Goal: Task Accomplishment & Management: Manage account settings

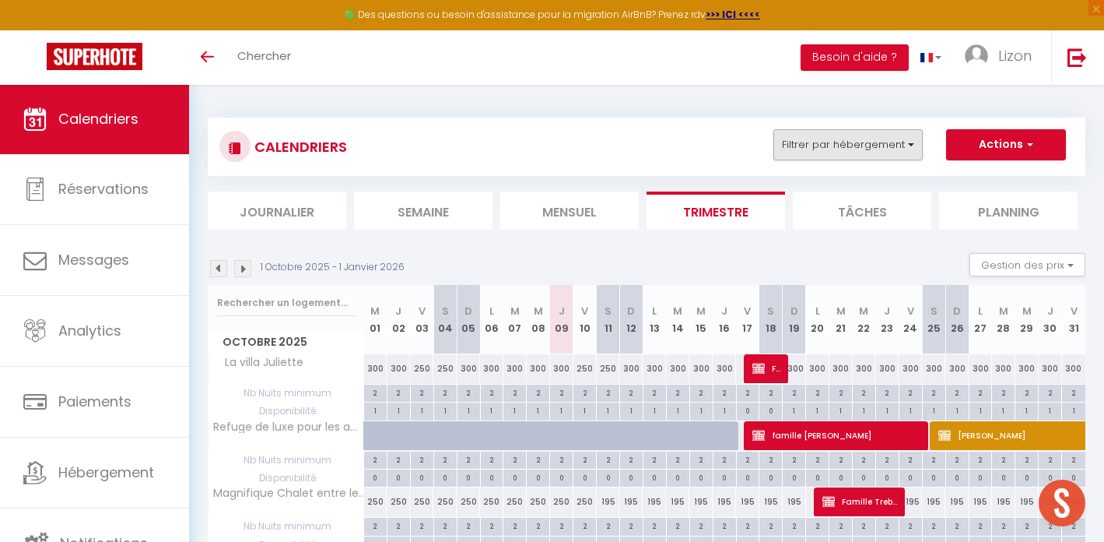
click at [824, 149] on button "Filtrer par hébergement" at bounding box center [848, 144] width 149 height 31
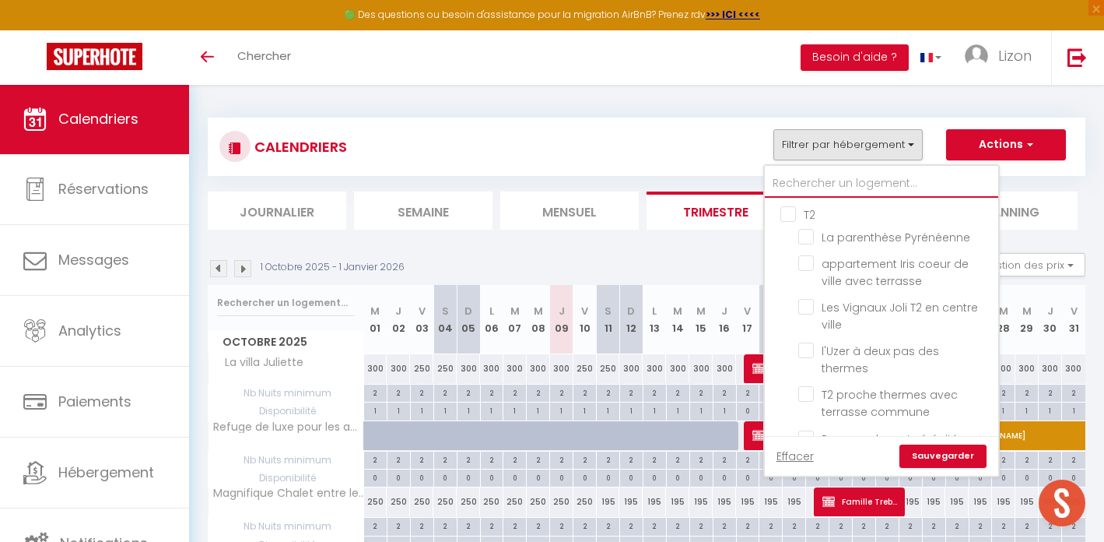
click at [822, 180] on input "text" at bounding box center [881, 184] width 233 height 28
type input "d"
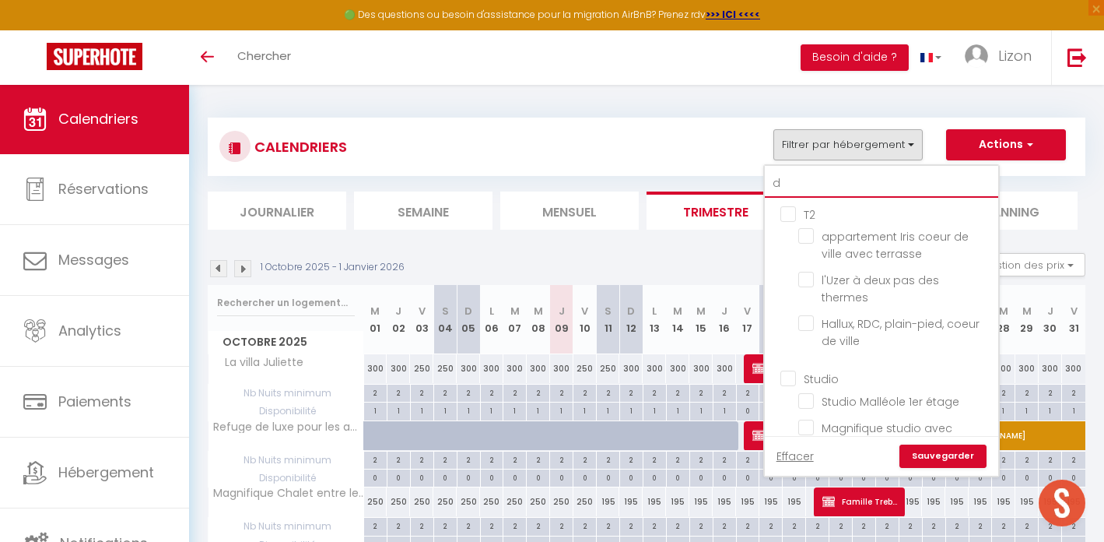
checkbox input "false"
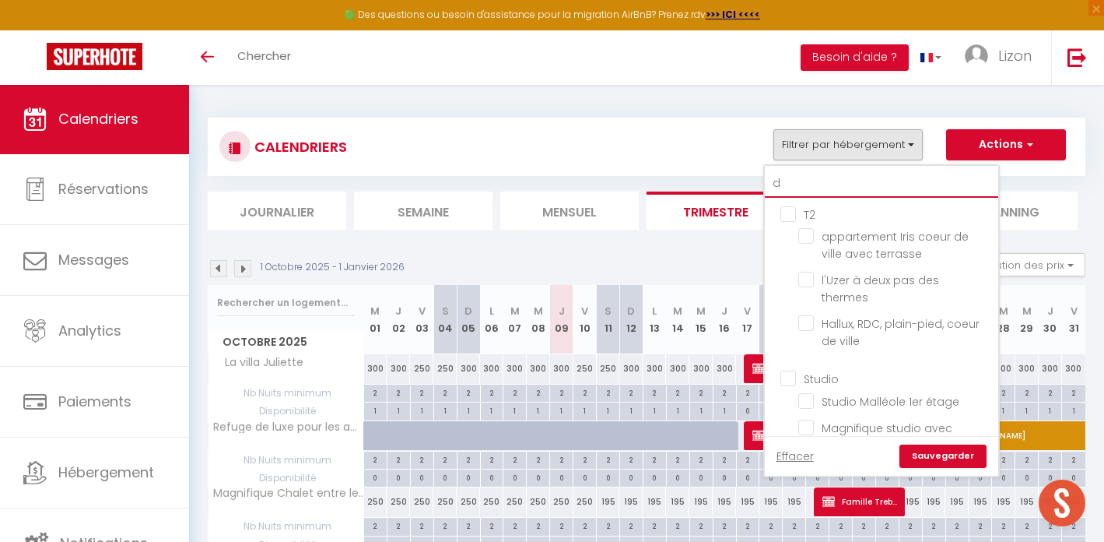
checkbox input "false"
type input "dil"
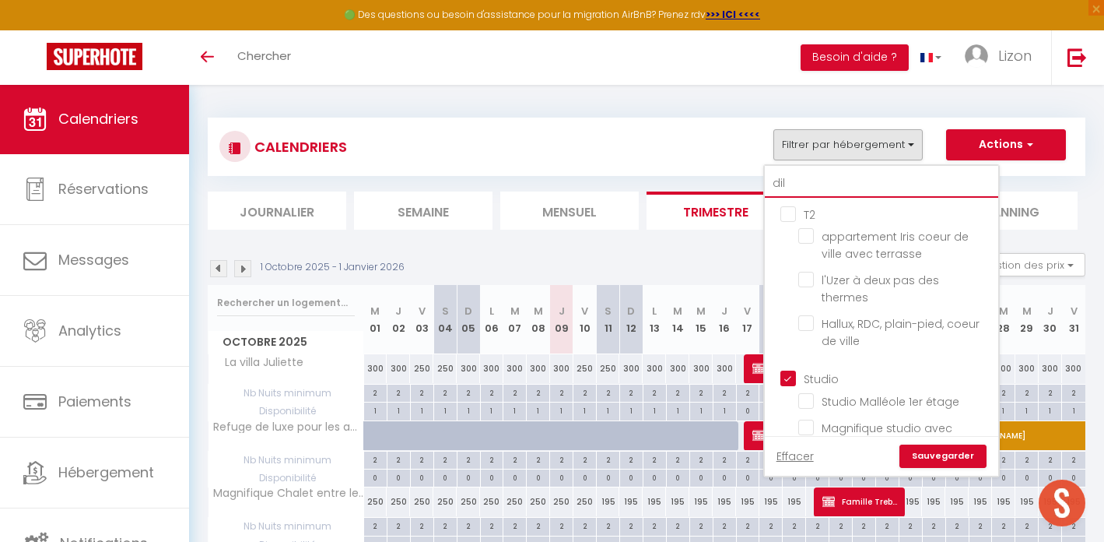
checkbox input "true"
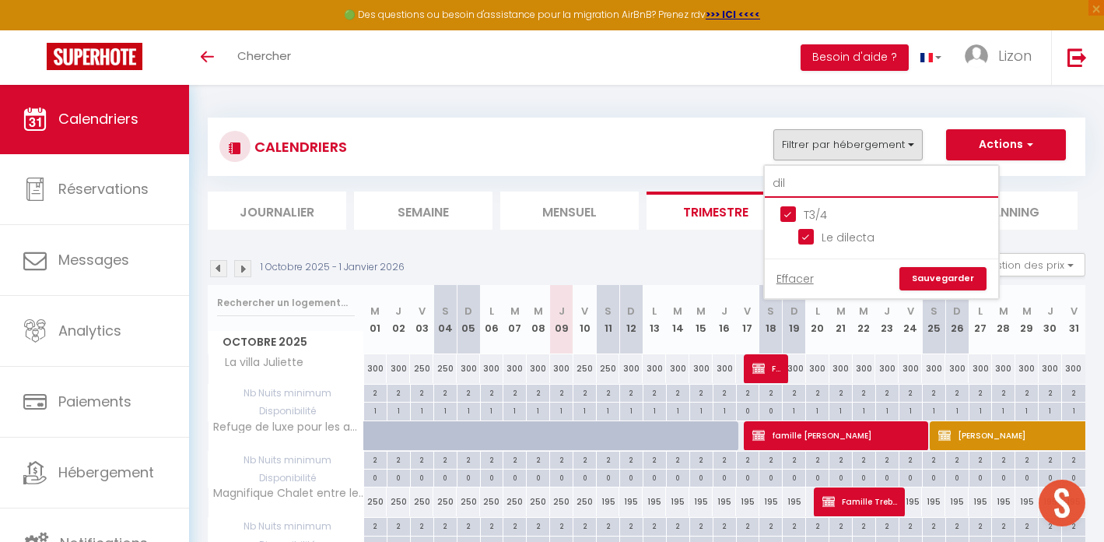
type input "dil"
click at [795, 209] on input "T3/4" at bounding box center [897, 213] width 233 height 16
checkbox input "false"
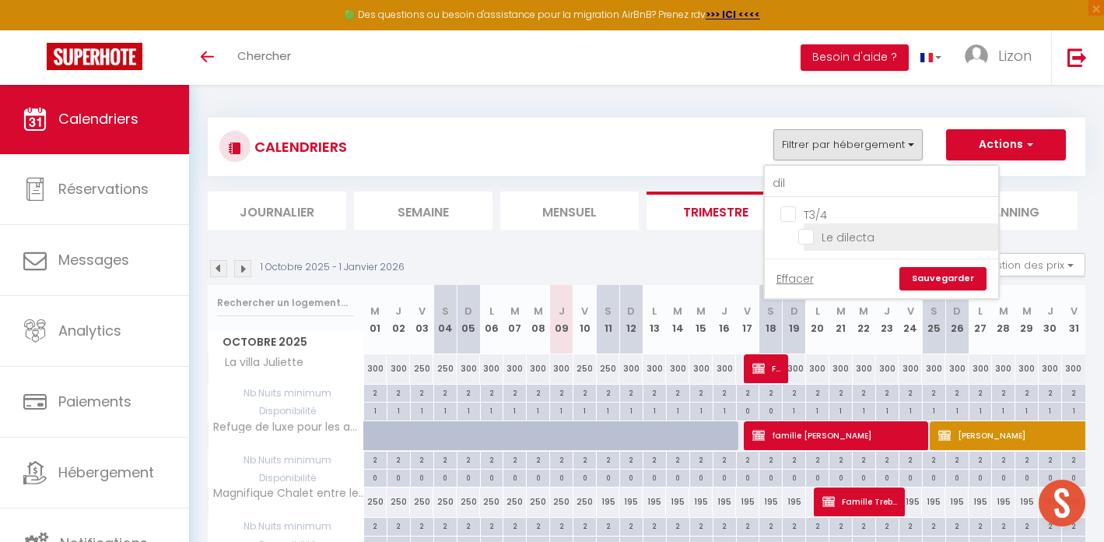
click at [809, 230] on input "Le dilecta" at bounding box center [895, 236] width 195 height 16
checkbox input "true"
click at [940, 272] on link "Sauvegarder" at bounding box center [943, 278] width 87 height 23
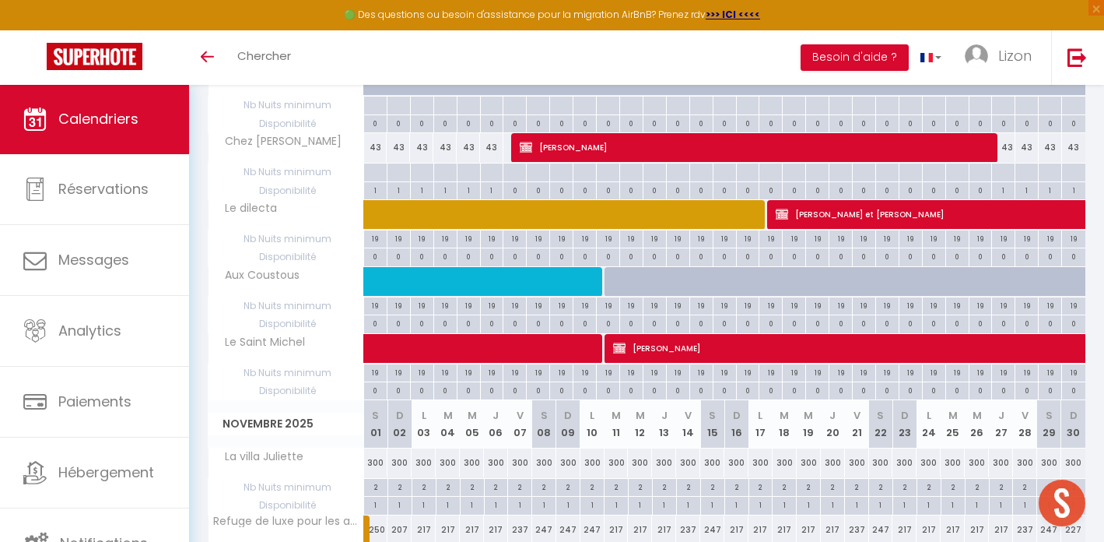
scroll to position [89, 0]
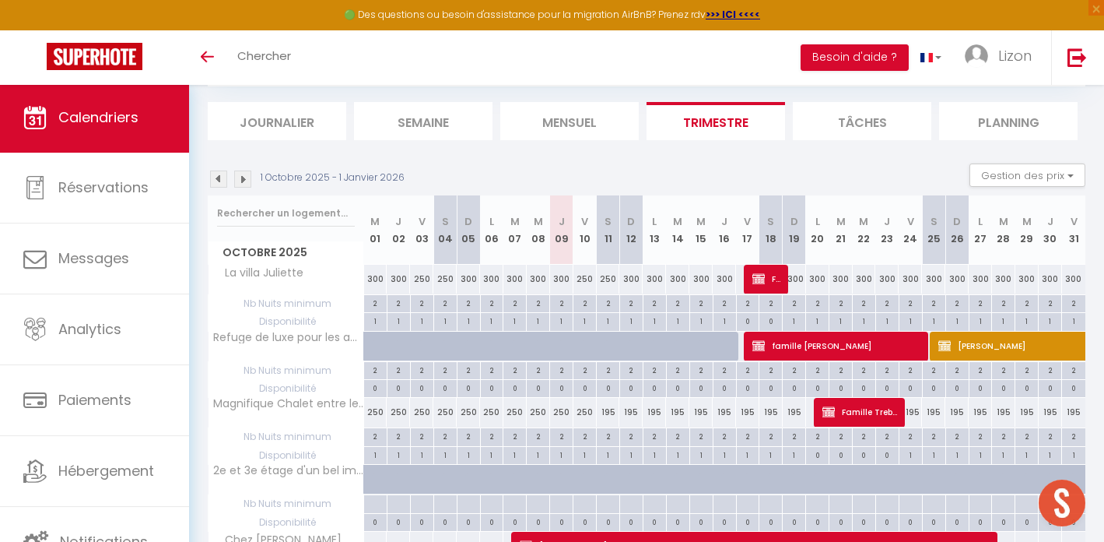
click at [242, 178] on img at bounding box center [242, 178] width 17 height 17
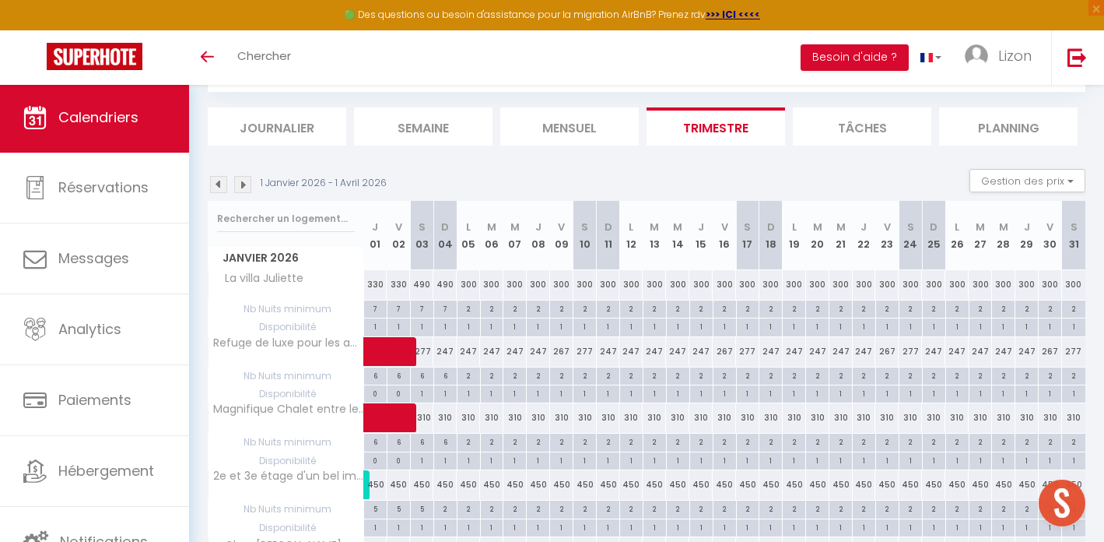
click at [237, 182] on img at bounding box center [242, 184] width 17 height 17
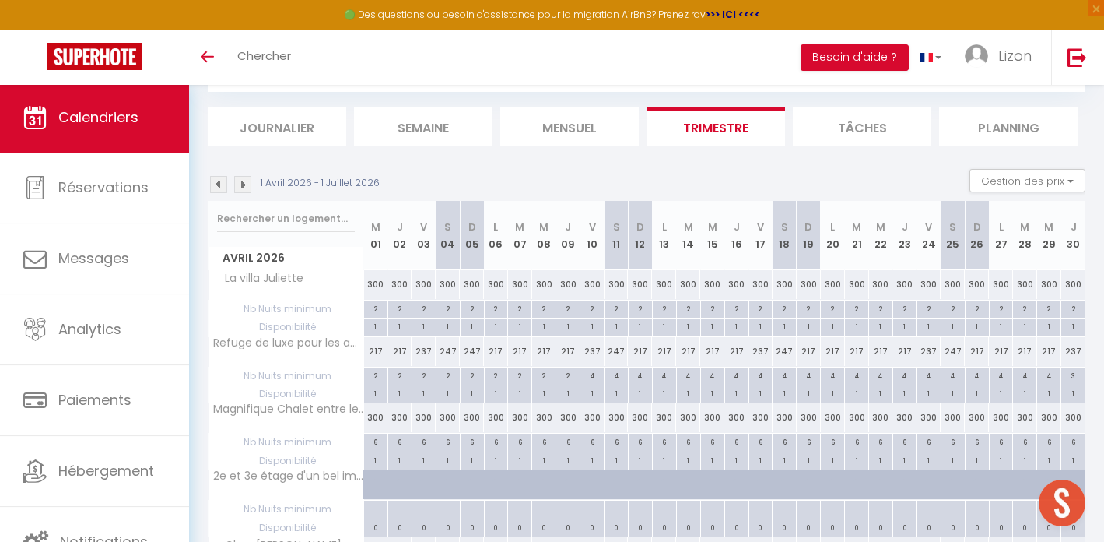
click at [243, 195] on div "1 Avril 2026 - 1 Juillet 2026 Gestion des prix Nb Nuits minimum Règles Disponib…" at bounding box center [647, 185] width 878 height 32
click at [244, 177] on img at bounding box center [242, 184] width 17 height 17
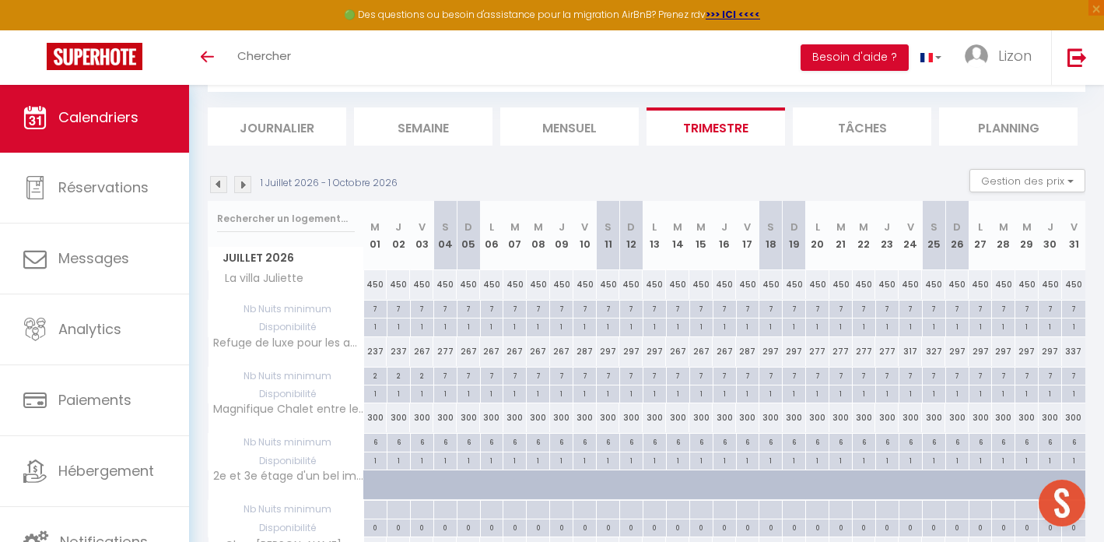
click at [247, 185] on img at bounding box center [242, 184] width 17 height 17
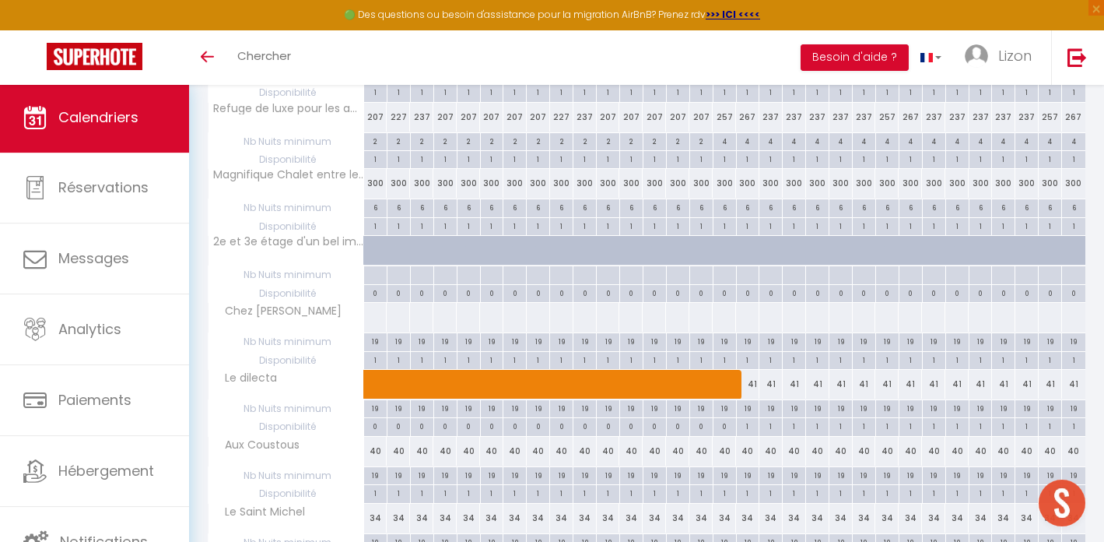
scroll to position [319, 0]
click at [486, 378] on span at bounding box center [667, 384] width 573 height 30
select select "KO"
select select "0"
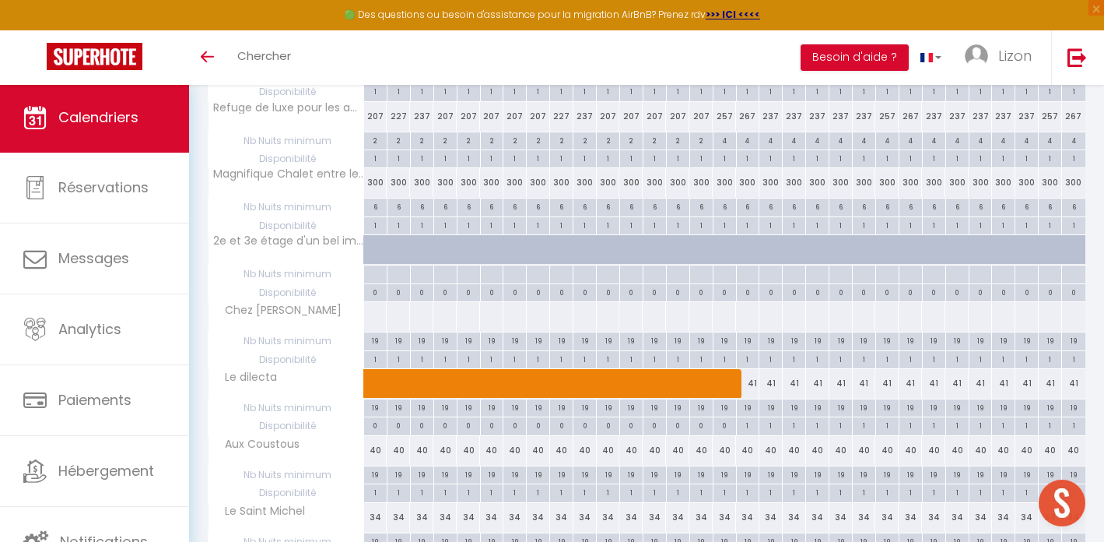
select select "0"
select select "1"
select select
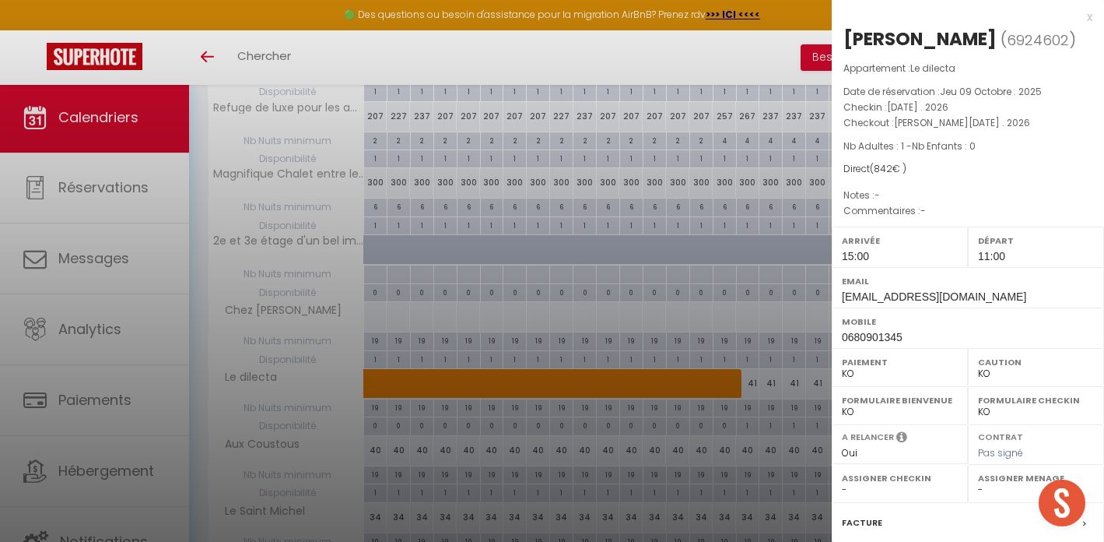
click at [510, 302] on div at bounding box center [552, 271] width 1104 height 542
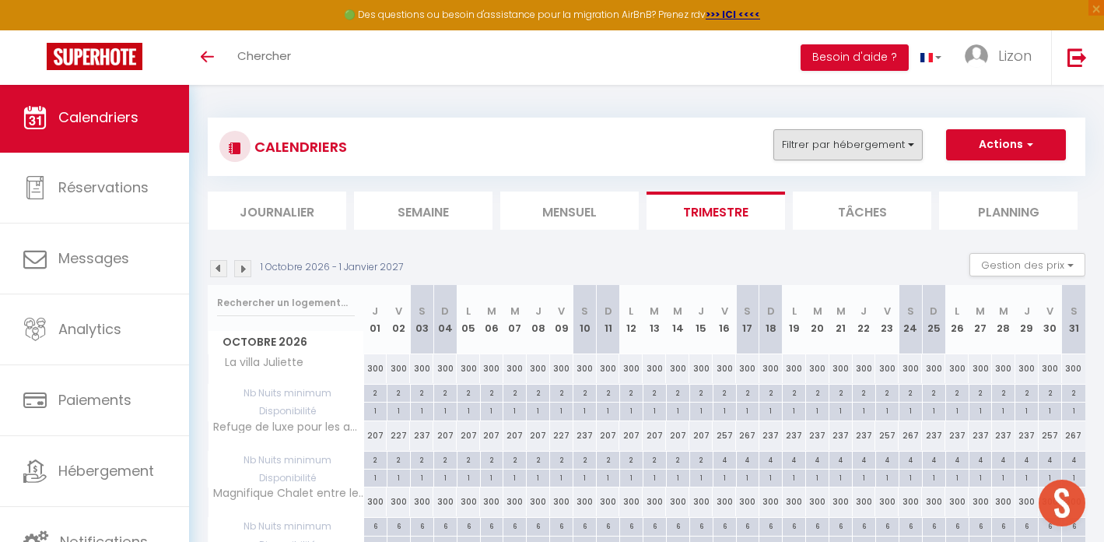
scroll to position [0, 0]
click at [801, 119] on div "CALENDRIERS Filtrer par hébergement dil T3/4 Le dilecta Effacer Sauvegarder Act…" at bounding box center [647, 147] width 878 height 58
click at [798, 147] on button "Filtrer par hébergement" at bounding box center [848, 144] width 149 height 31
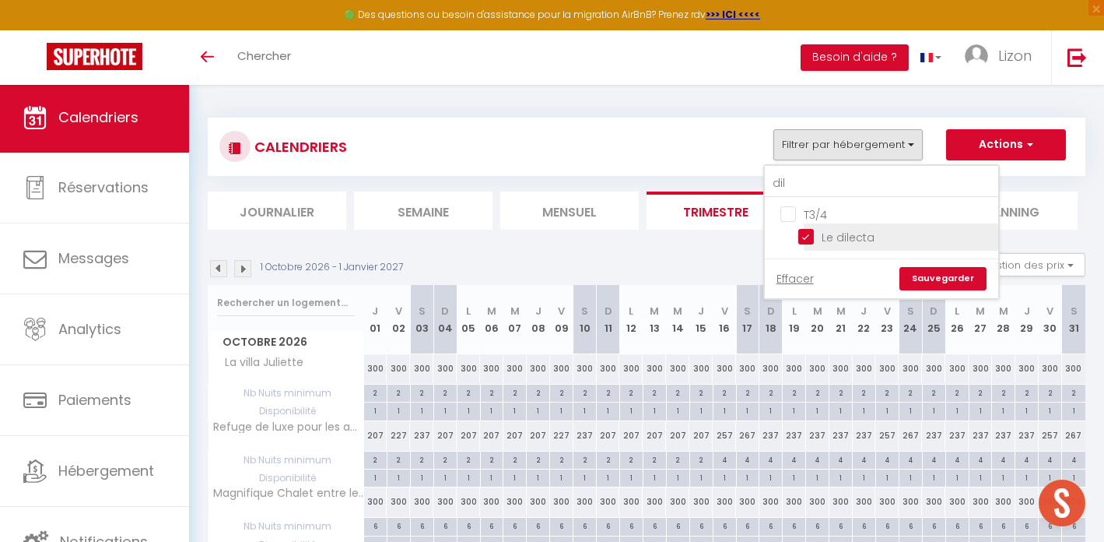
click at [812, 236] on input "Le dilecta" at bounding box center [895, 236] width 195 height 16
checkbox input "false"
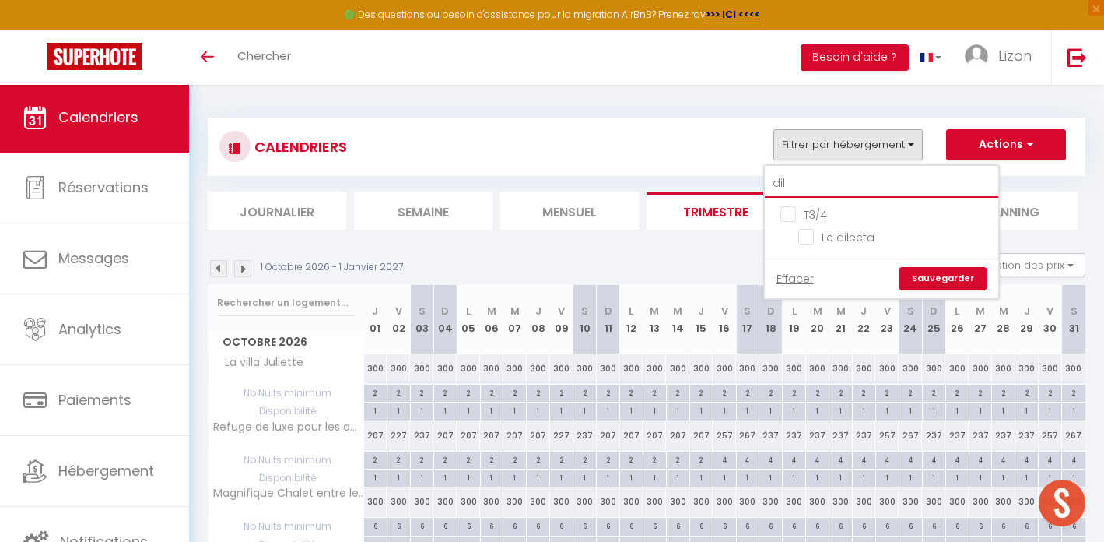
click at [805, 184] on input "dil" at bounding box center [881, 184] width 233 height 28
checkbox input "false"
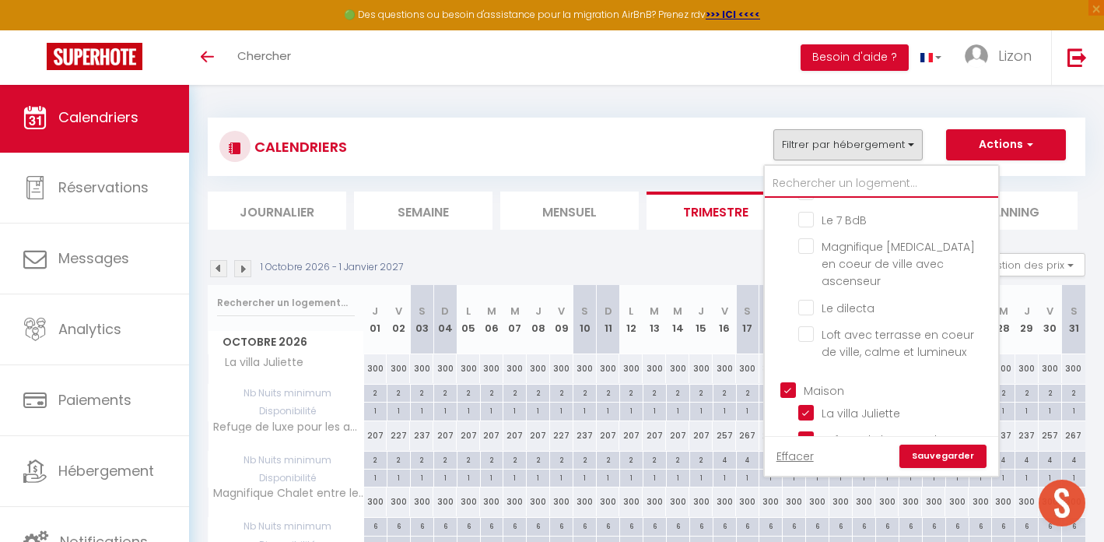
scroll to position [839, 0]
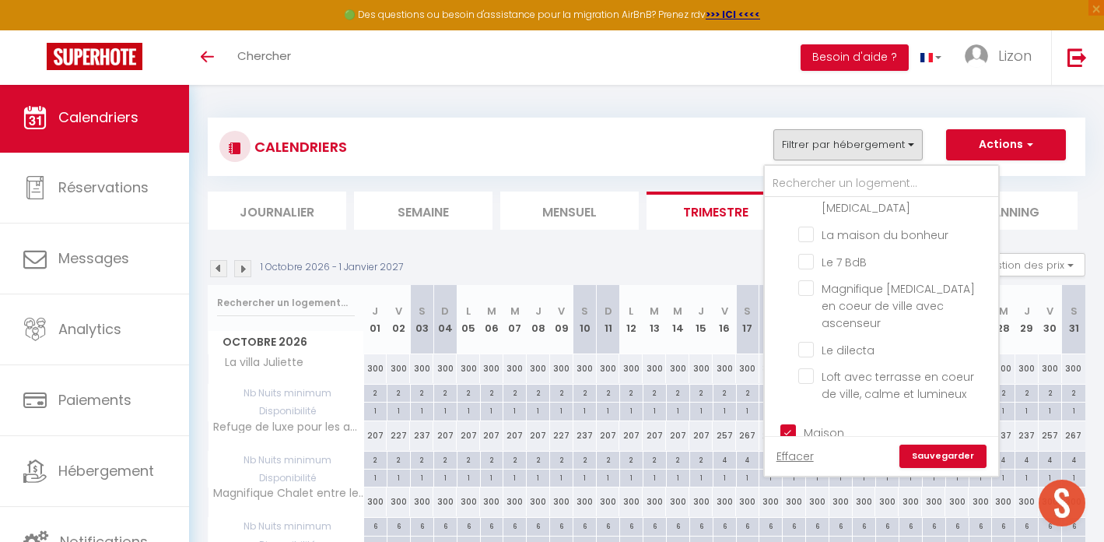
click at [791, 415] on ul "[GEOGRAPHIC_DATA][PERSON_NAME] de luxe pour les amoureux de la montagne Magnifi…" at bounding box center [881, 510] width 233 height 191
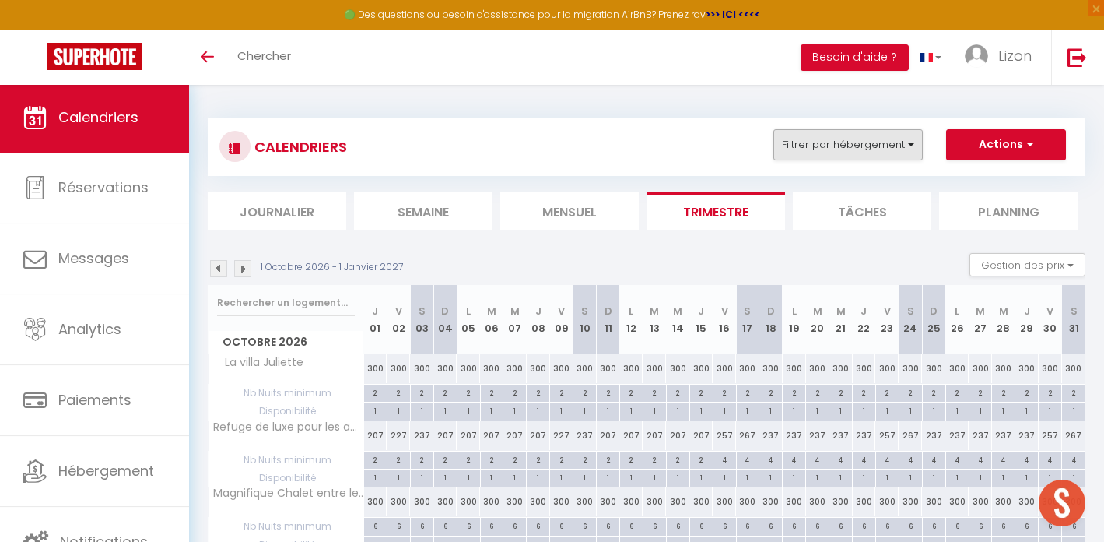
click at [798, 151] on button "Filtrer par hébergement" at bounding box center [848, 144] width 149 height 31
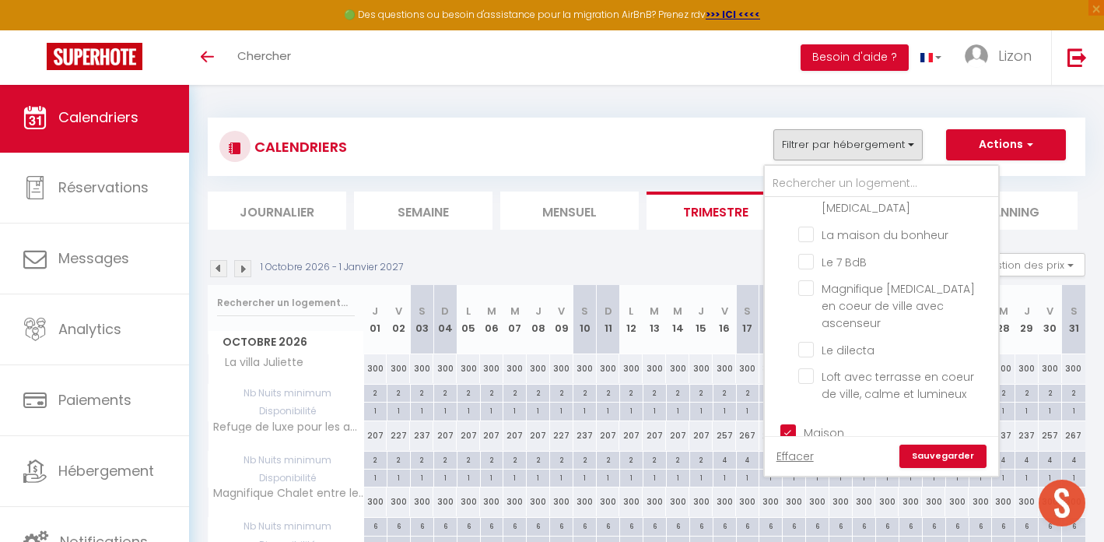
click at [793, 423] on input "Maison" at bounding box center [897, 431] width 233 height 16
checkbox input "false"
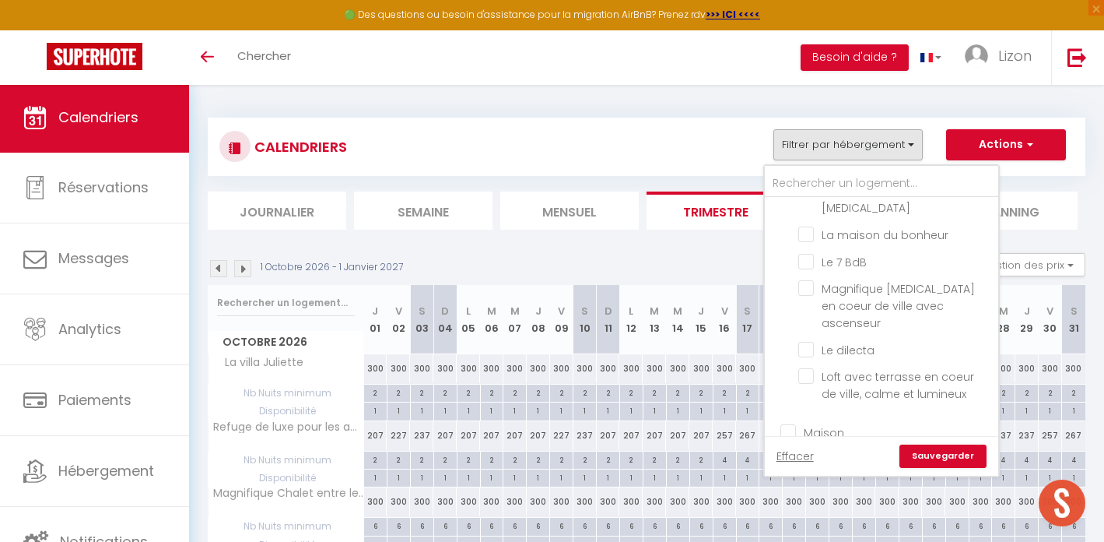
checkbox input "false"
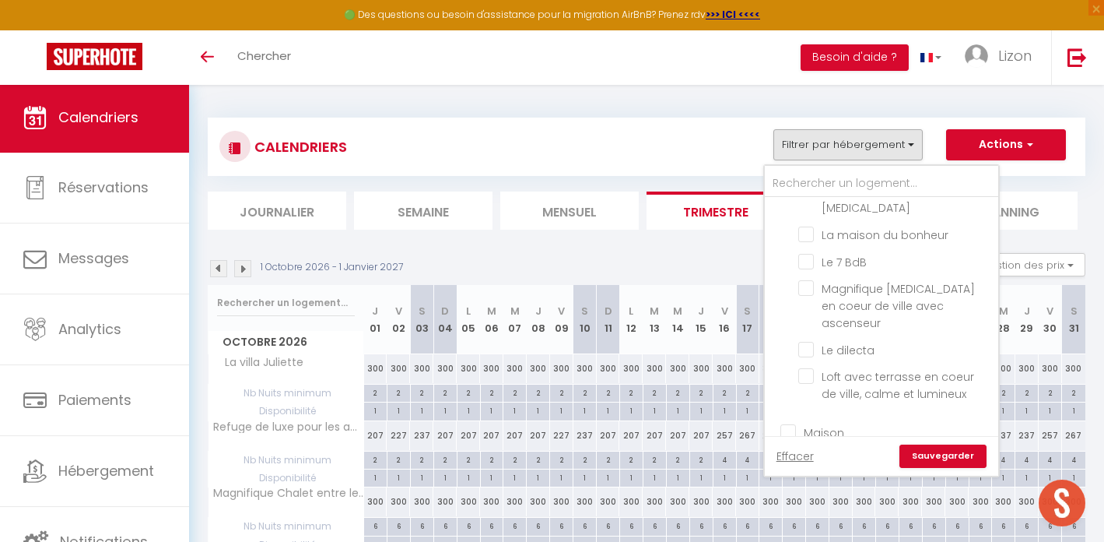
checkbox input "false"
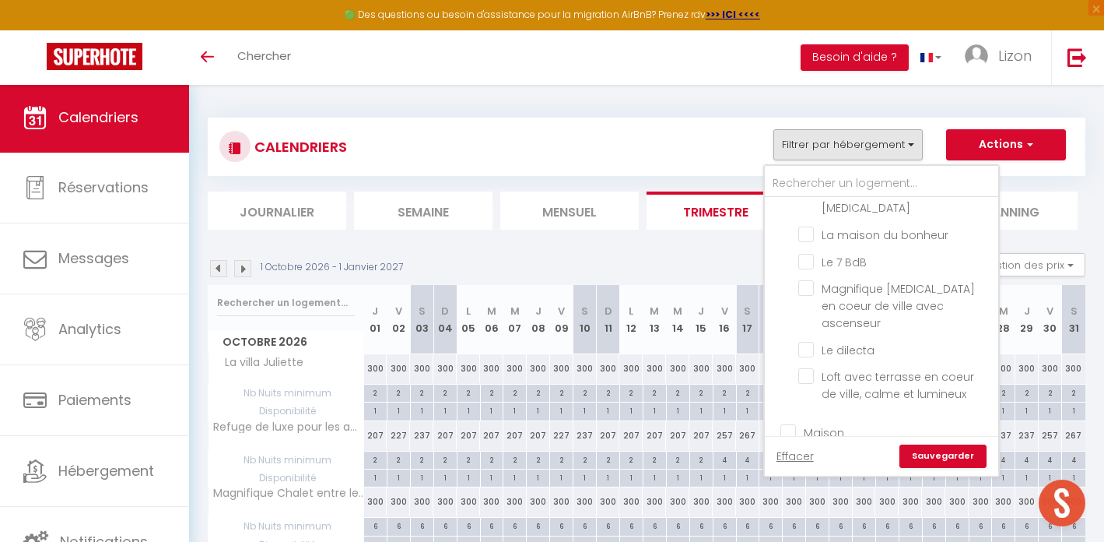
checkbox input "false"
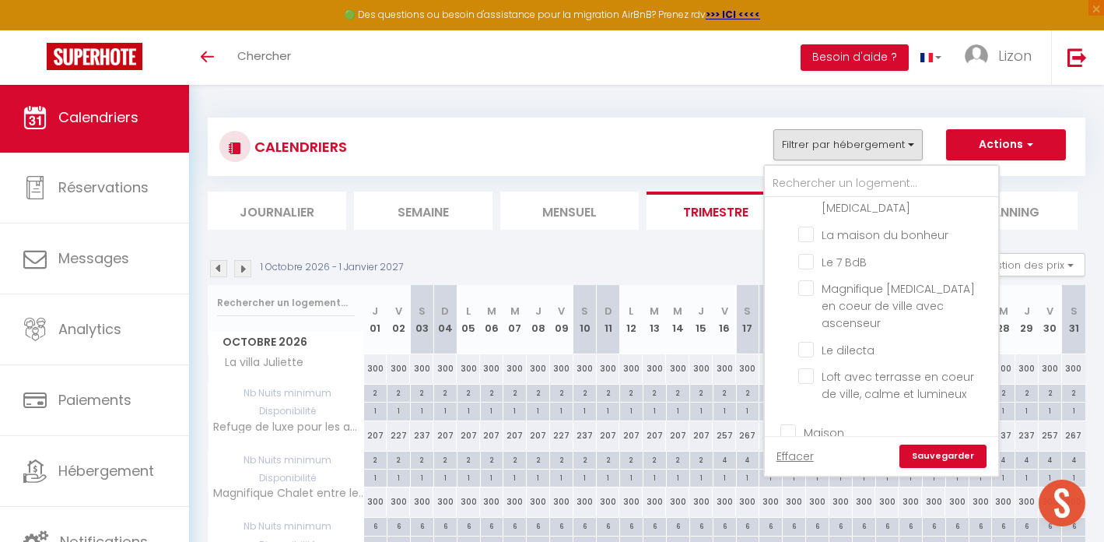
checkbox input "false"
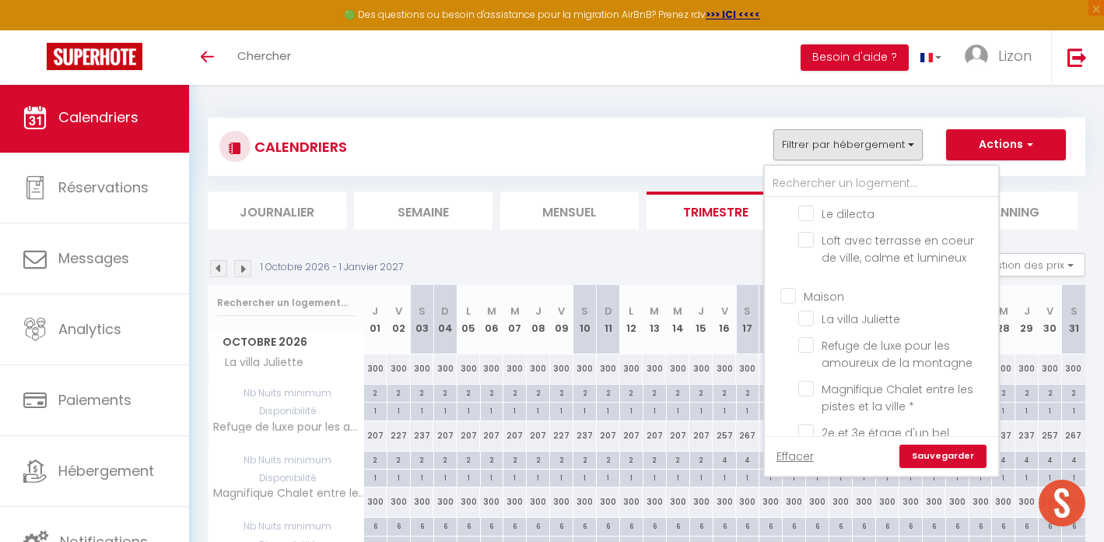
scroll to position [1035, 0]
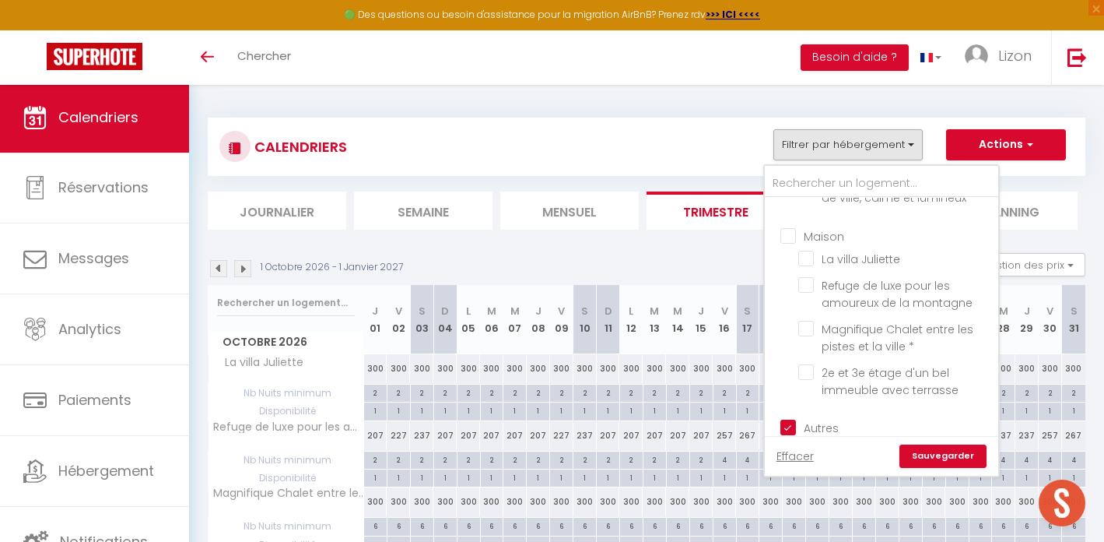
click at [790, 419] on input "Autres" at bounding box center [897, 427] width 233 height 16
checkbox input "false"
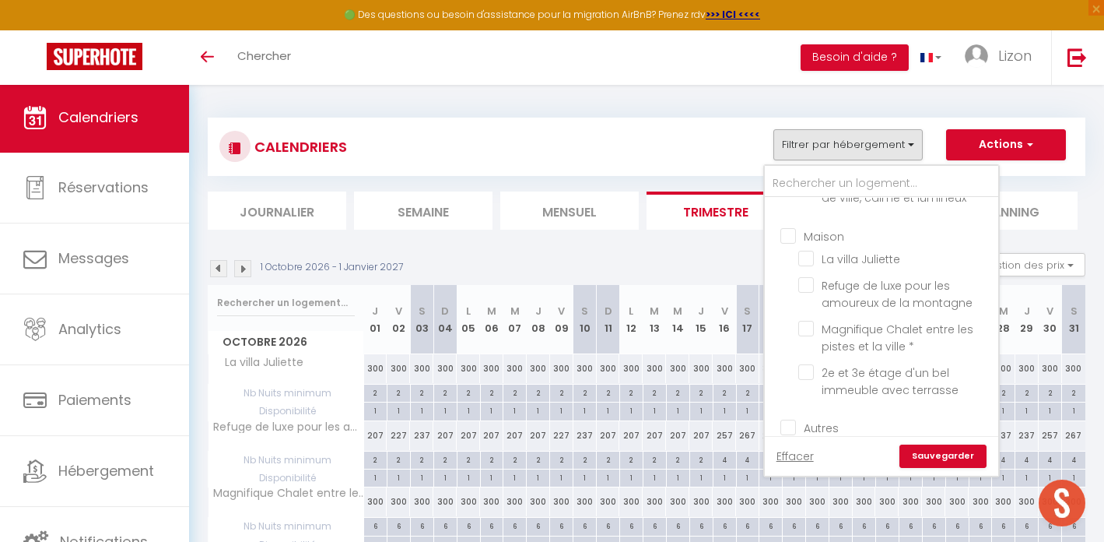
checkbox input "false"
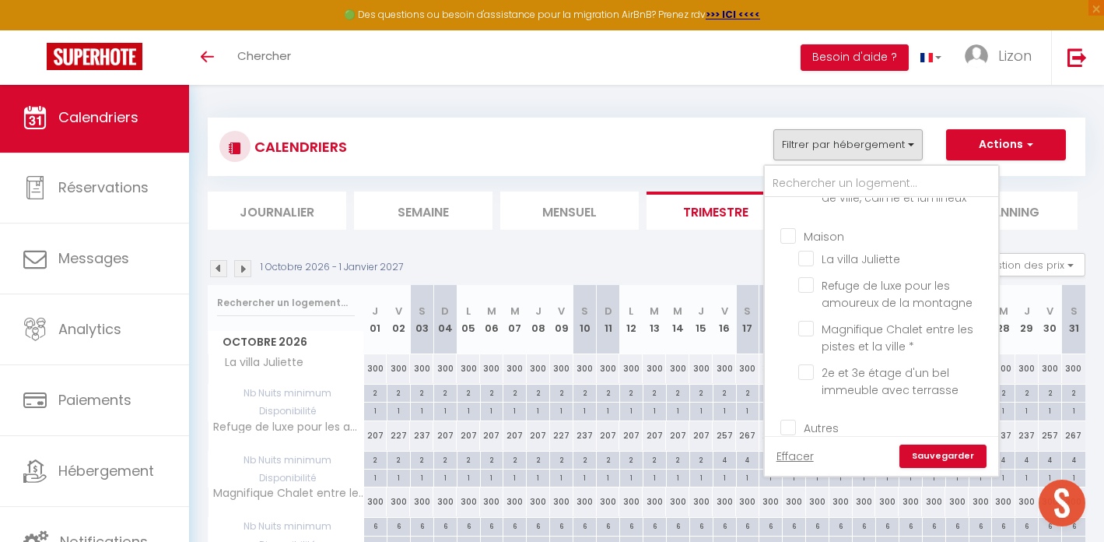
checkbox input "false"
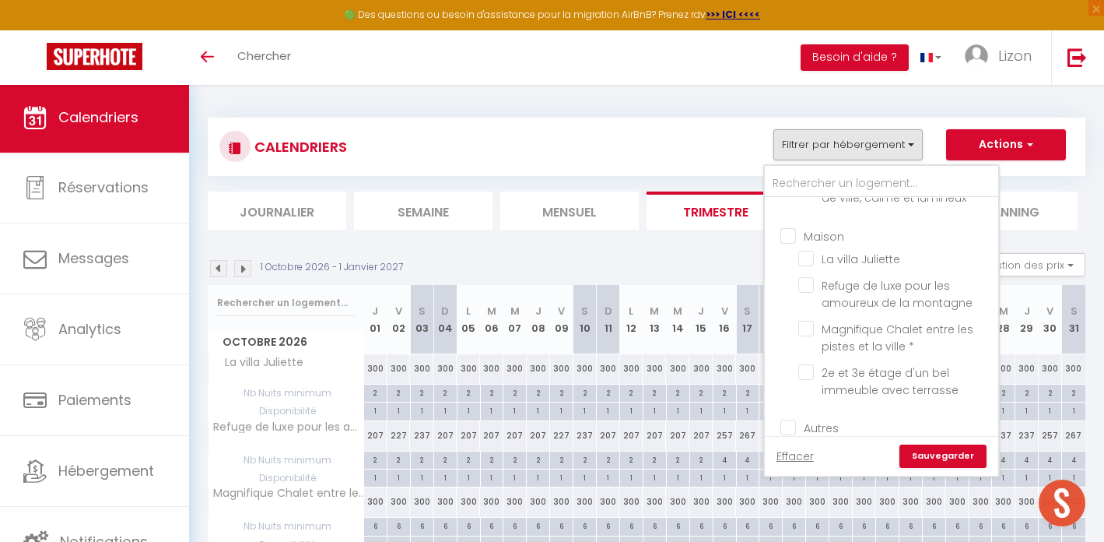
checkbox input "false"
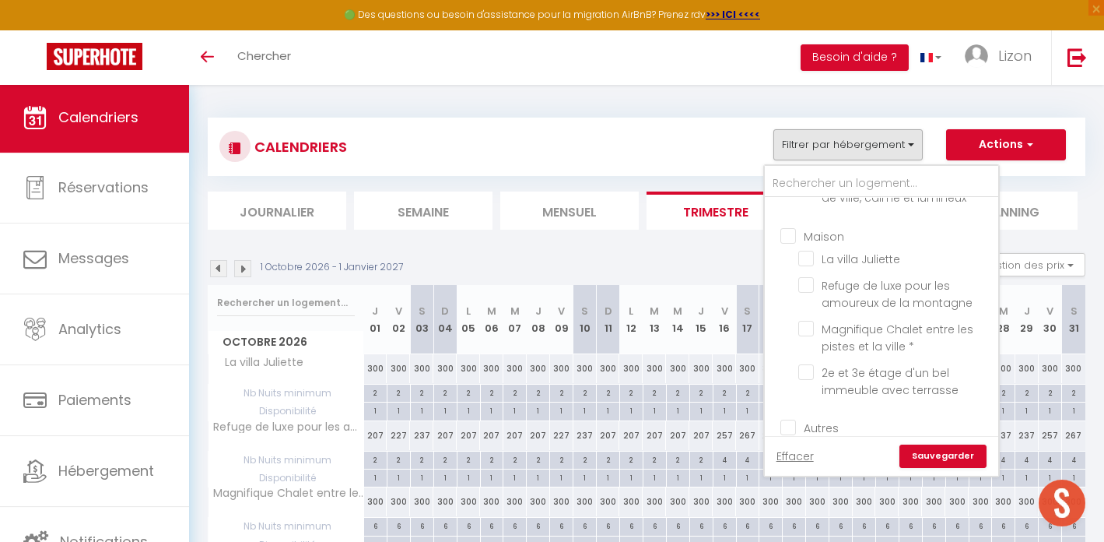
checkbox input "false"
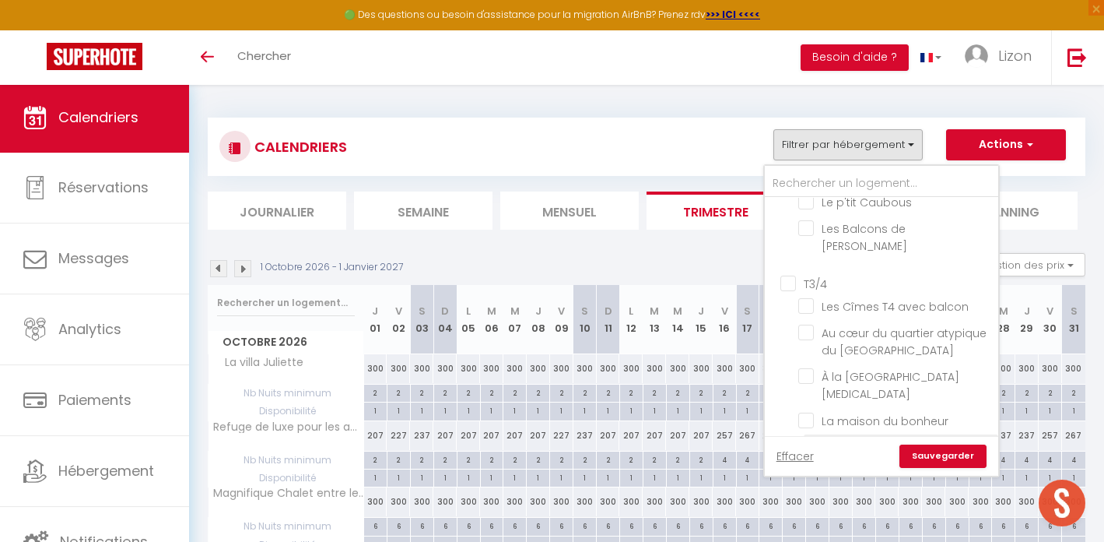
scroll to position [607, 0]
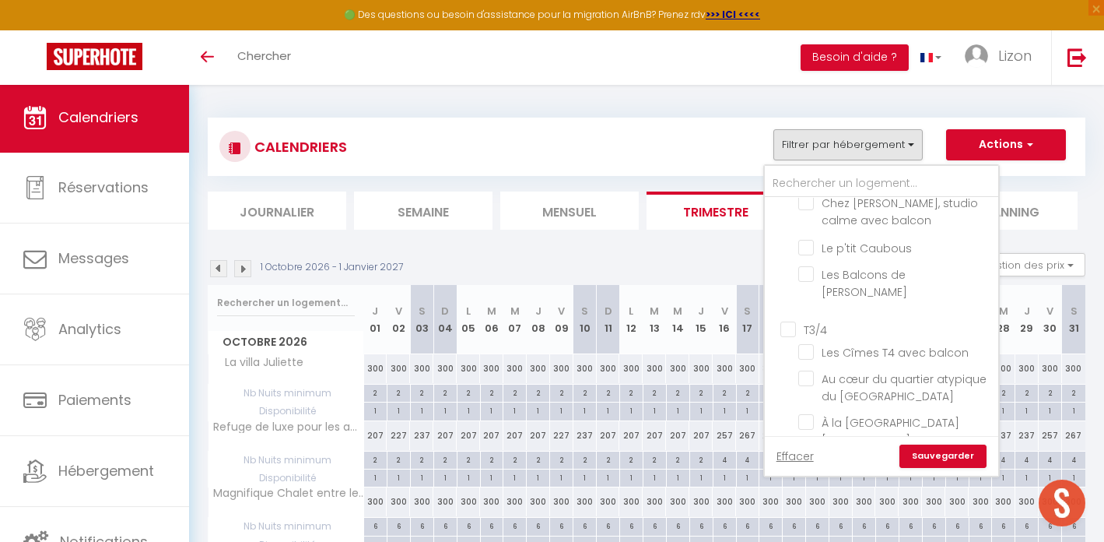
click at [785, 321] on input "T3/4" at bounding box center [897, 329] width 233 height 16
checkbox input "true"
checkbox input "false"
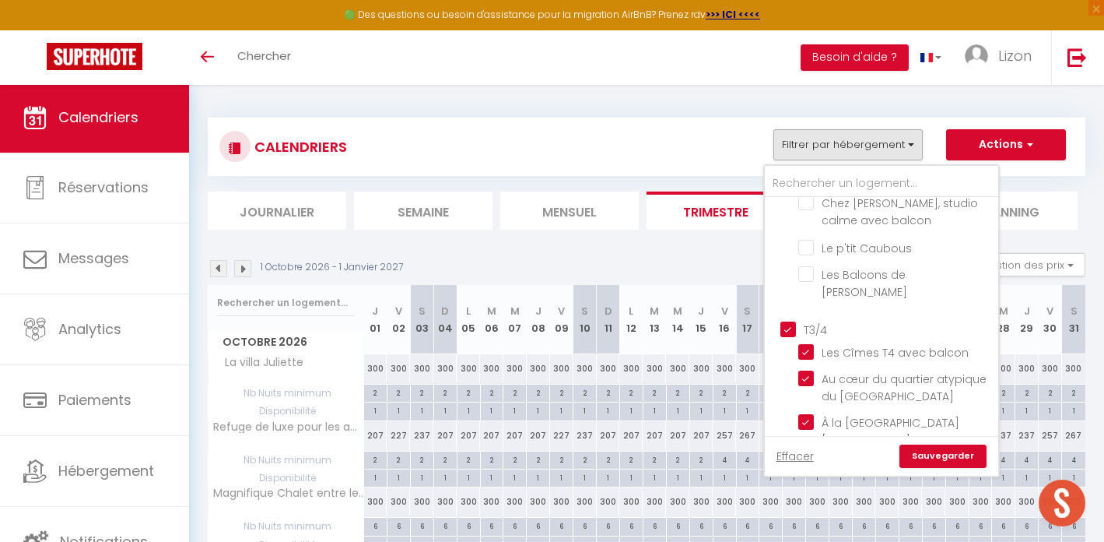
checkbox input "false"
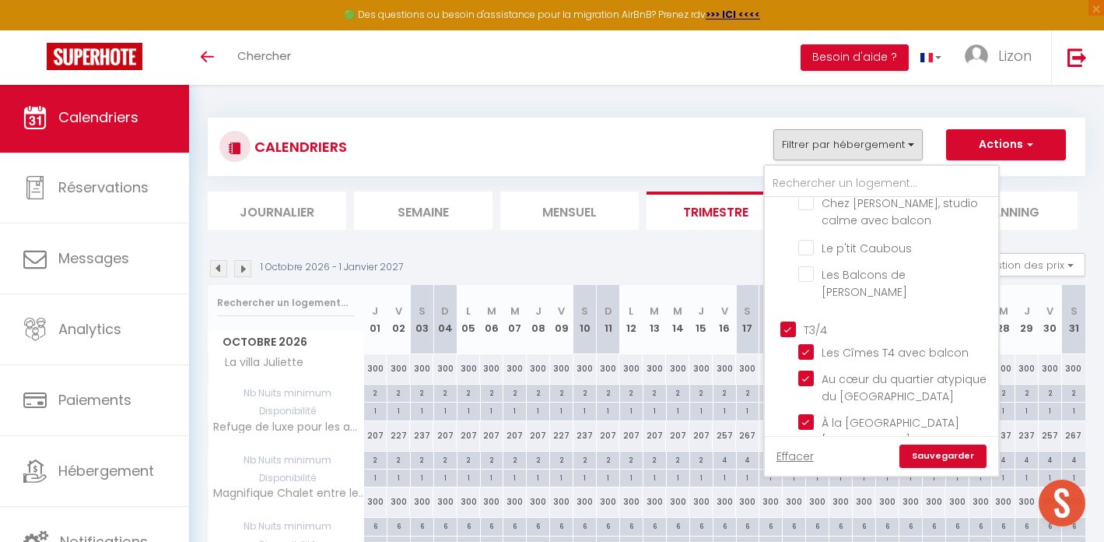
checkbox input "false"
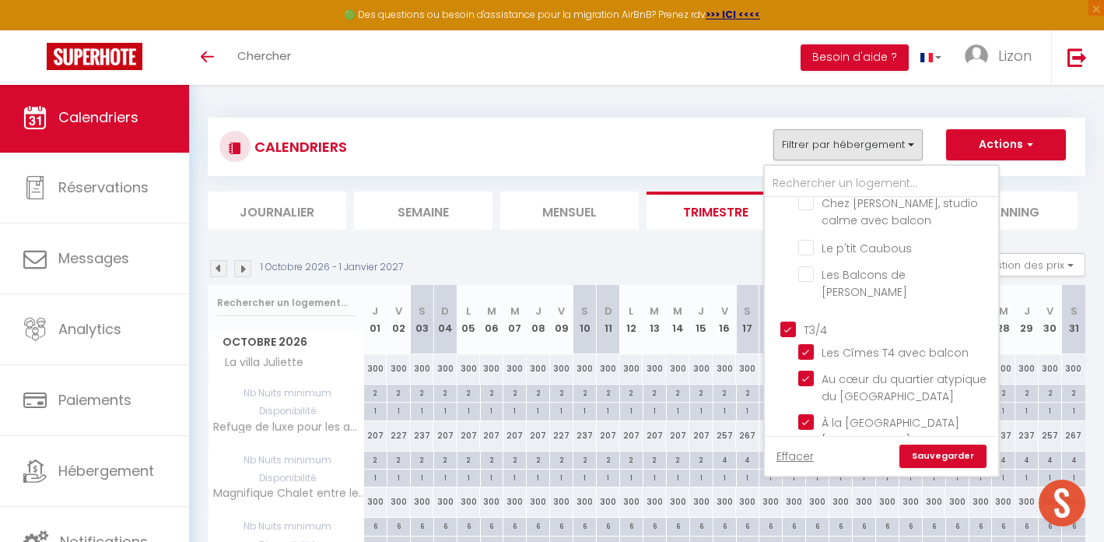
checkbox input "false"
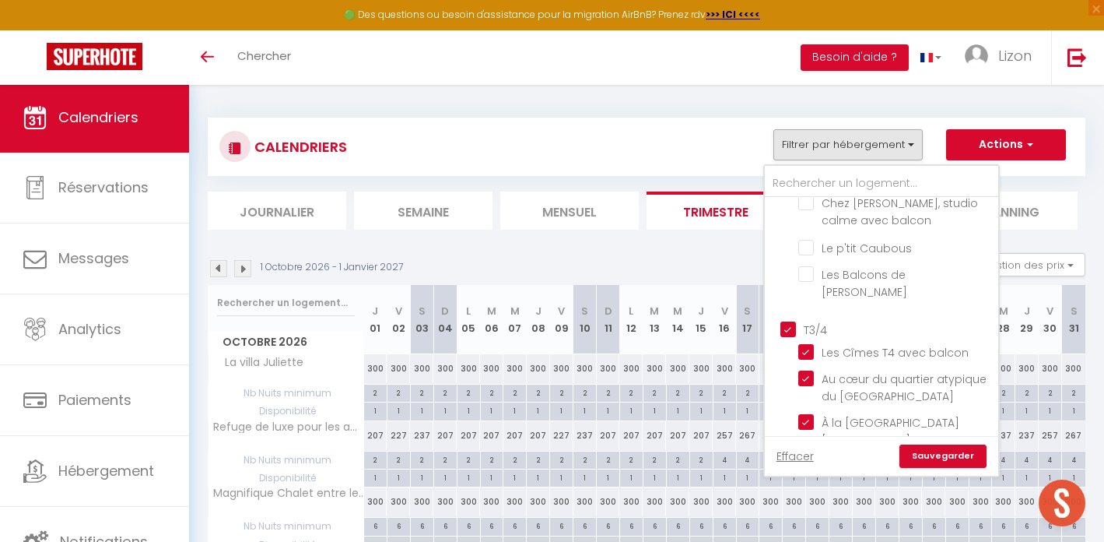
checkbox input "true"
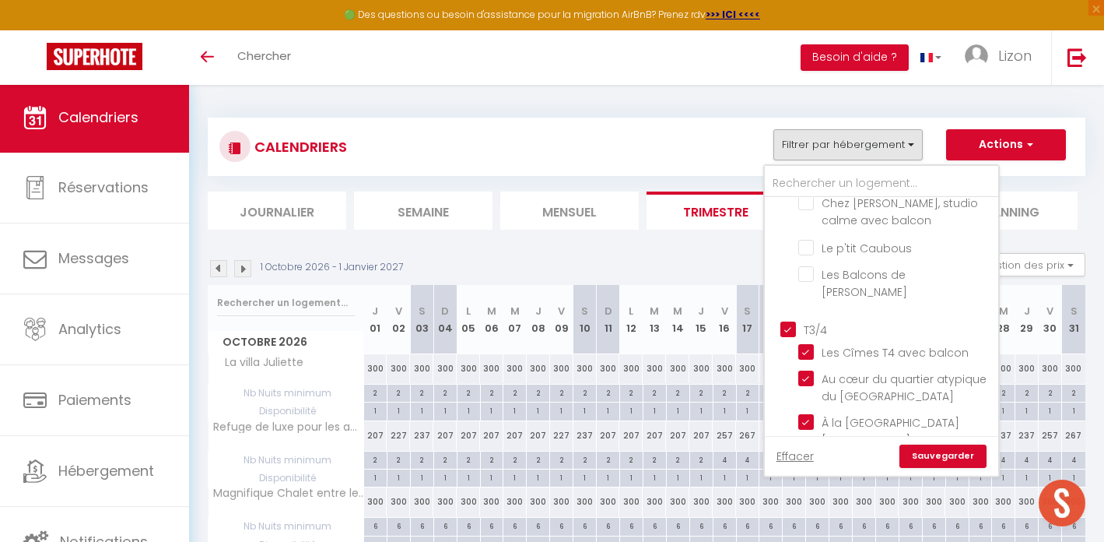
checkbox input "true"
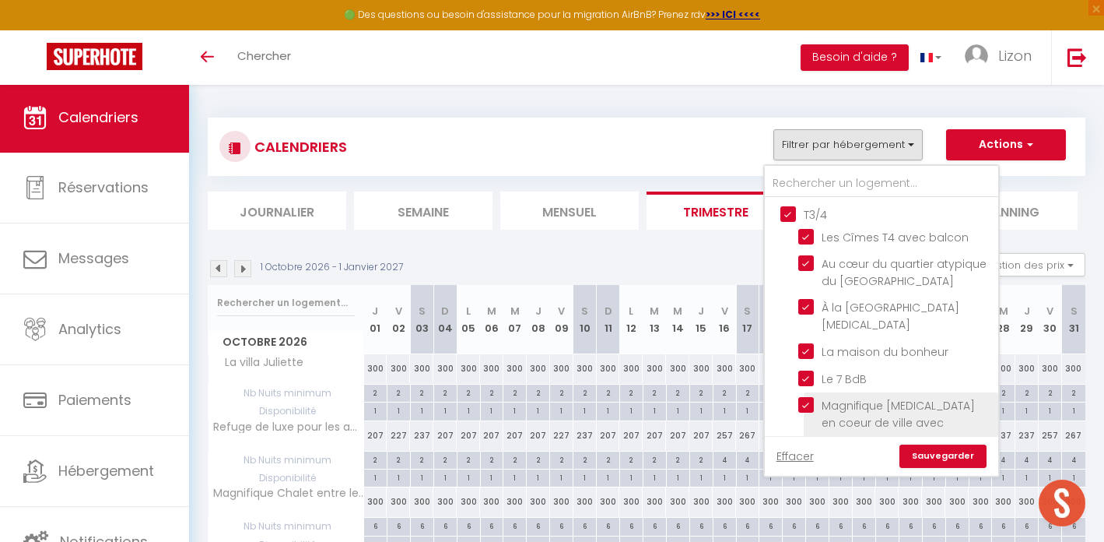
scroll to position [721, 0]
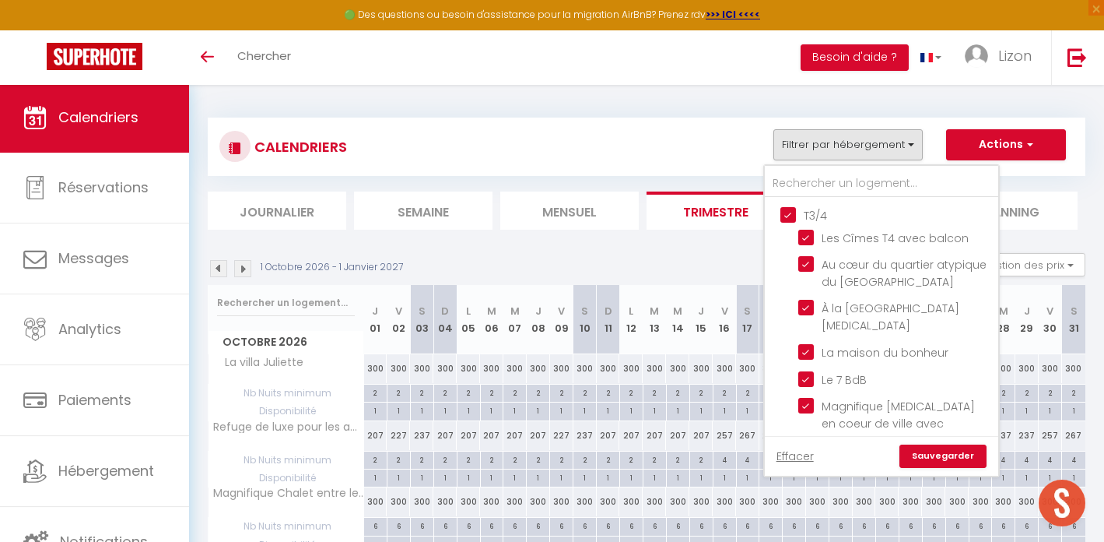
click at [947, 458] on link "Sauvegarder" at bounding box center [943, 455] width 87 height 23
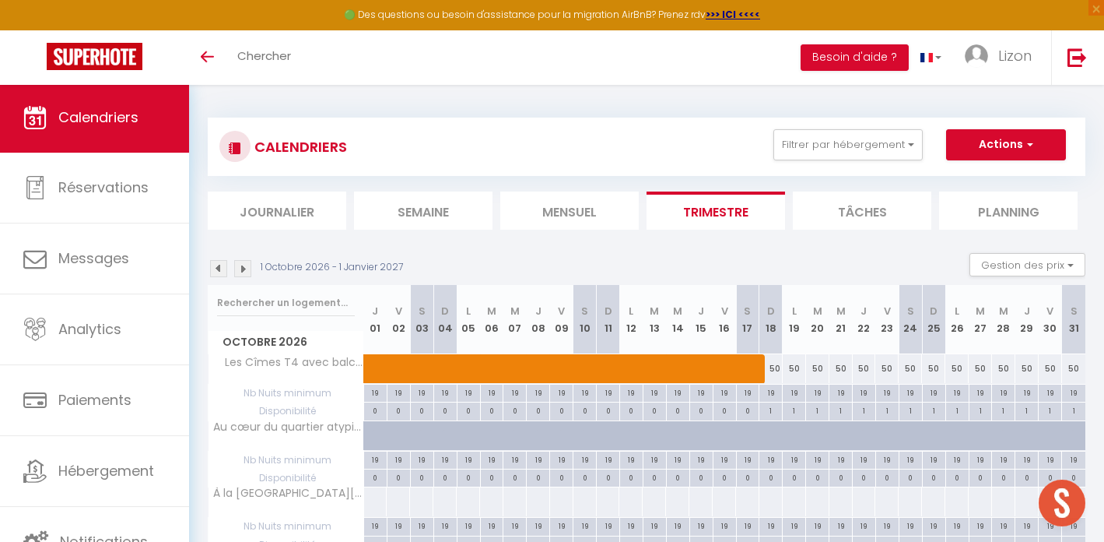
scroll to position [0, 0]
click at [244, 268] on img at bounding box center [242, 268] width 17 height 17
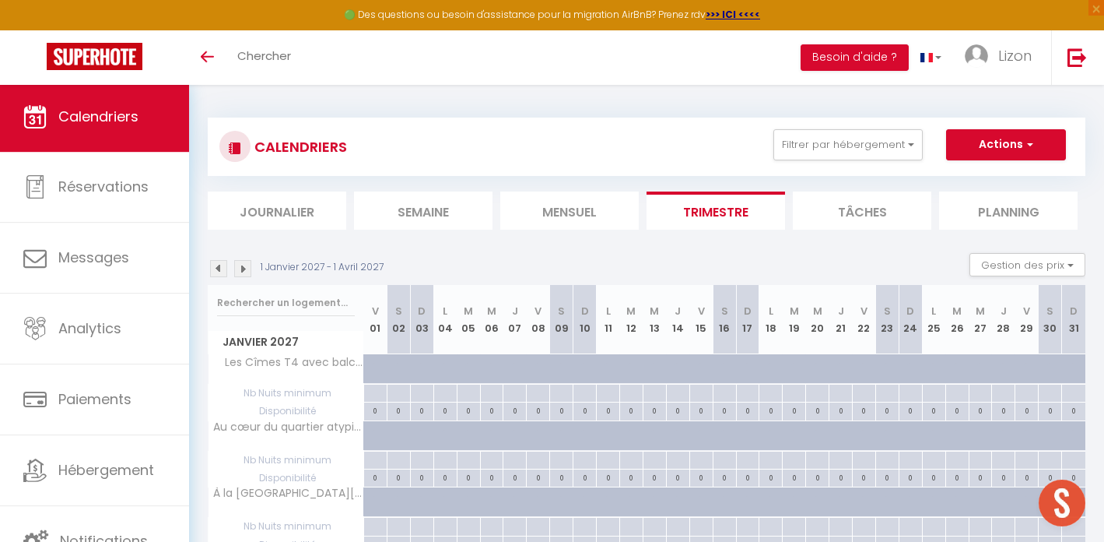
click at [222, 263] on img at bounding box center [218, 268] width 17 height 17
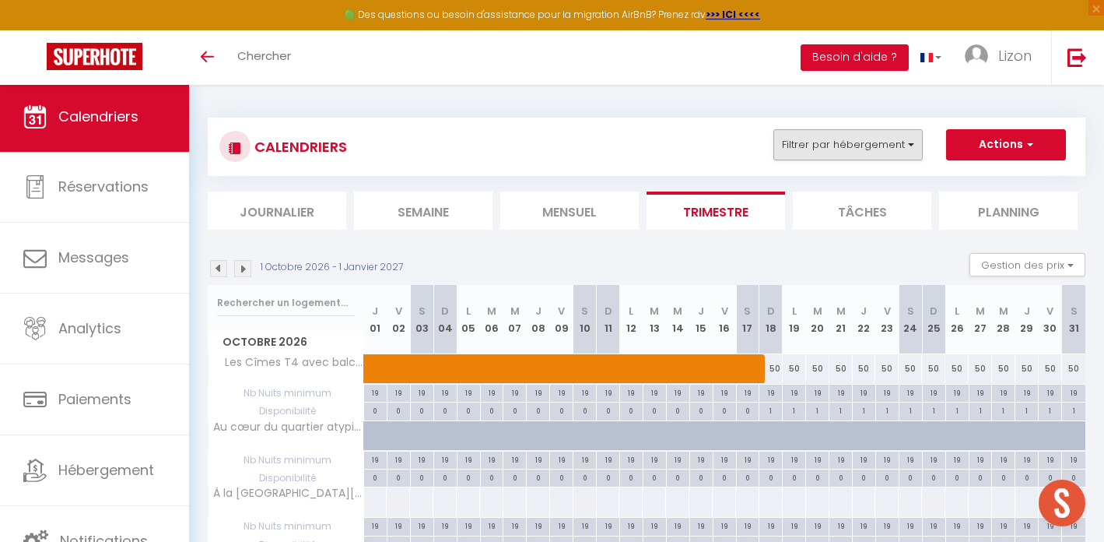
click at [895, 140] on button "Filtrer par hébergement" at bounding box center [848, 144] width 149 height 31
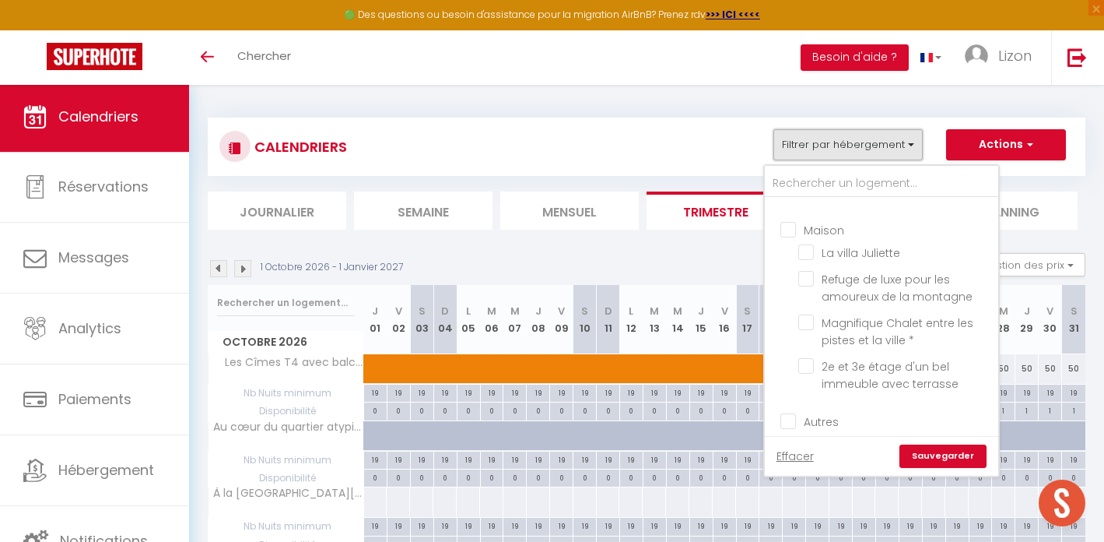
scroll to position [1040, 0]
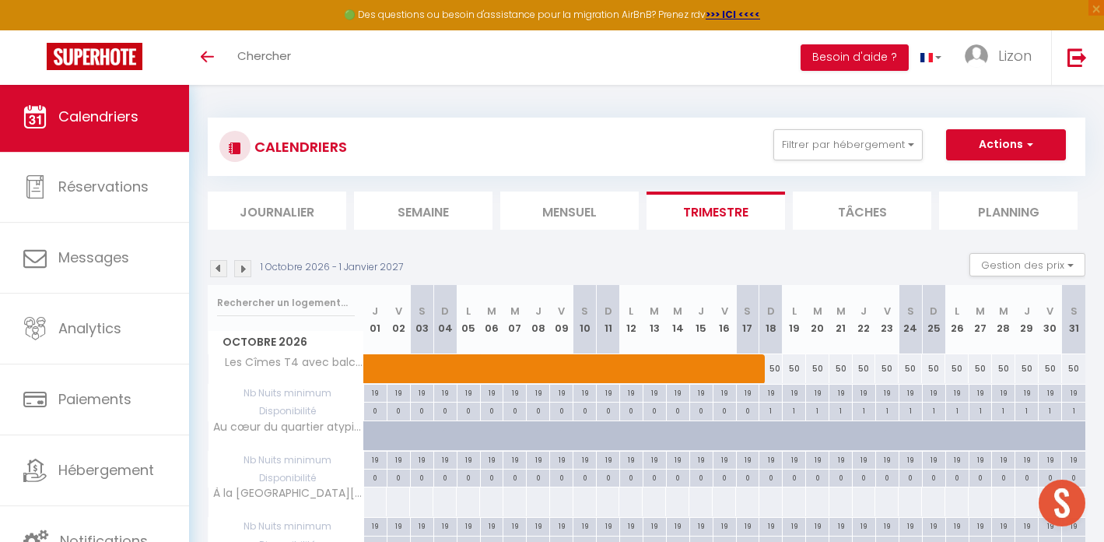
scroll to position [0, 0]
click at [850, 149] on button "Filtrer par hébergement" at bounding box center [848, 144] width 149 height 31
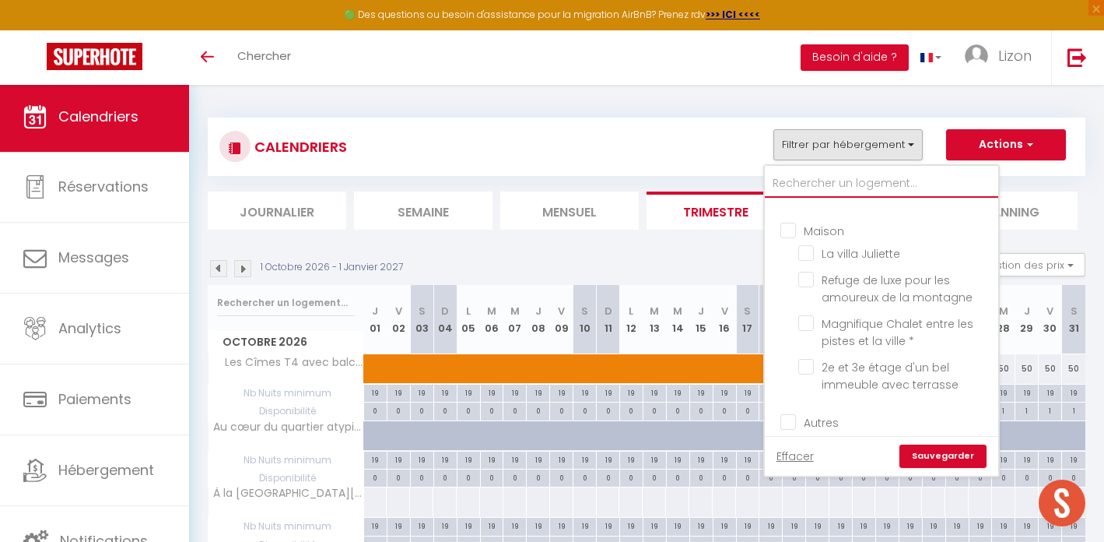
click at [822, 178] on input "text" at bounding box center [881, 184] width 233 height 28
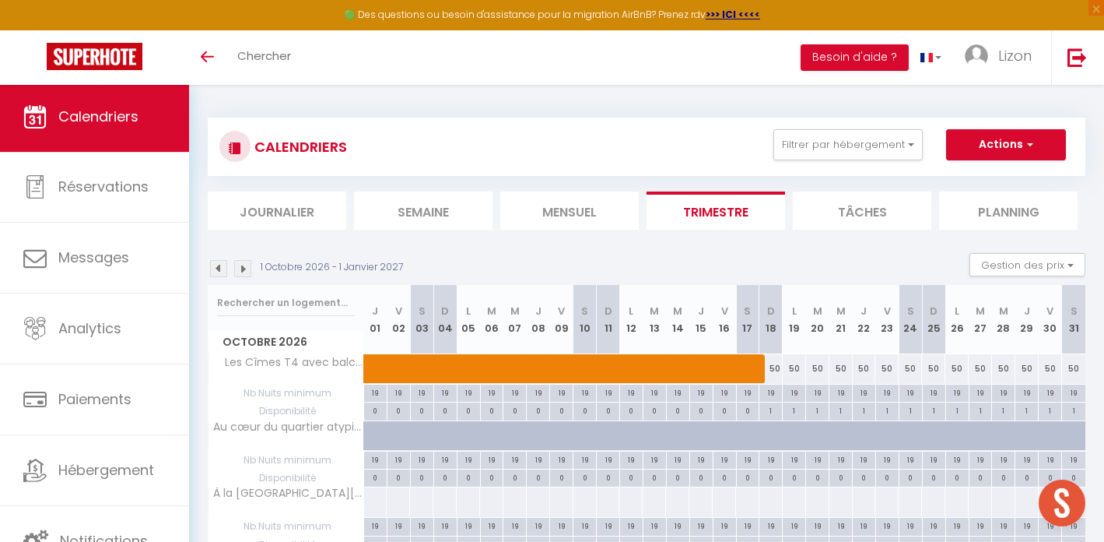
click at [225, 265] on img at bounding box center [218, 268] width 17 height 17
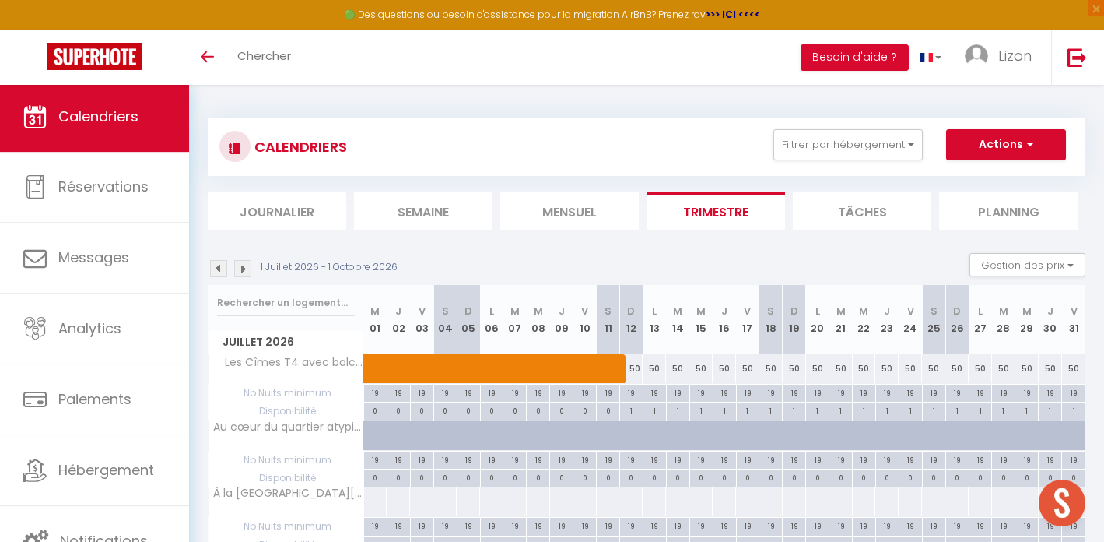
click at [224, 270] on img at bounding box center [218, 268] width 17 height 17
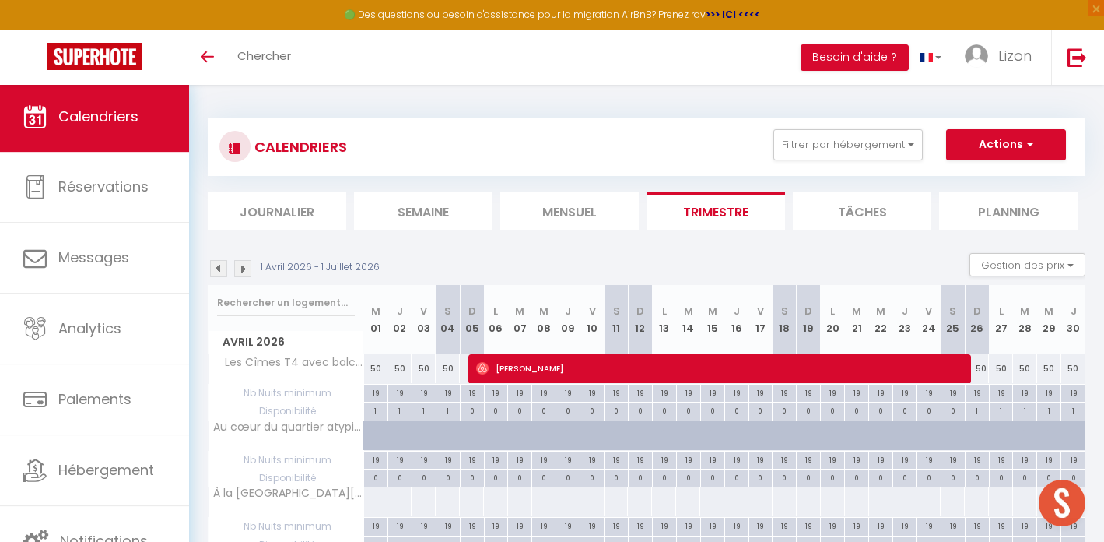
click at [224, 270] on img at bounding box center [218, 268] width 17 height 17
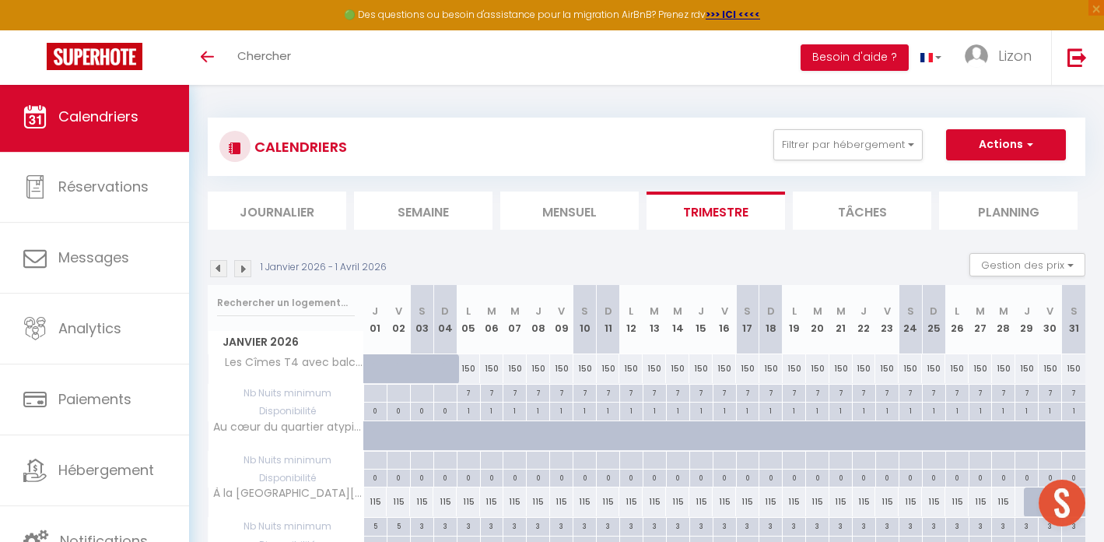
click at [224, 270] on img at bounding box center [218, 268] width 17 height 17
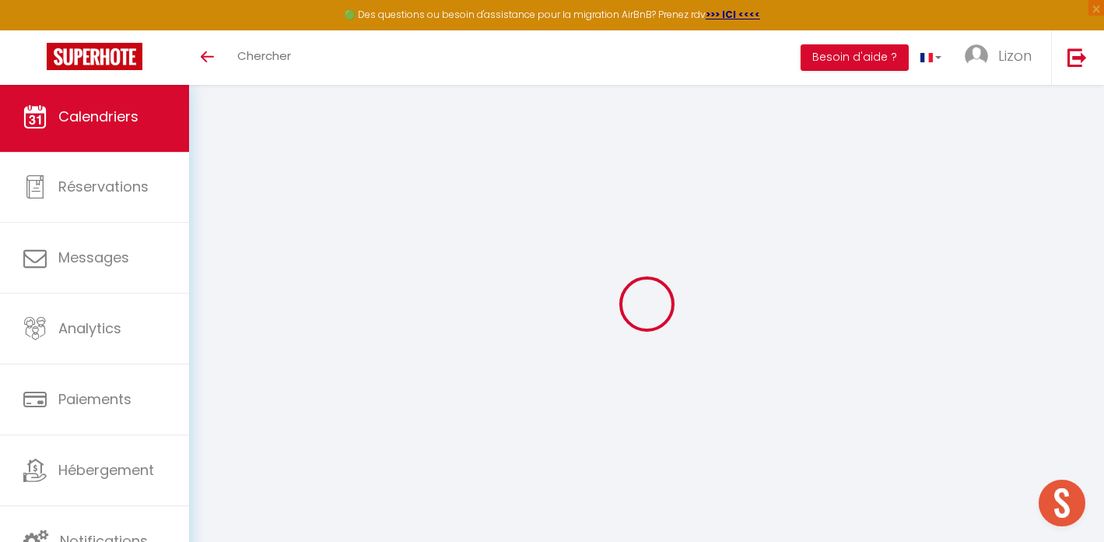
select select "KO"
select select "0"
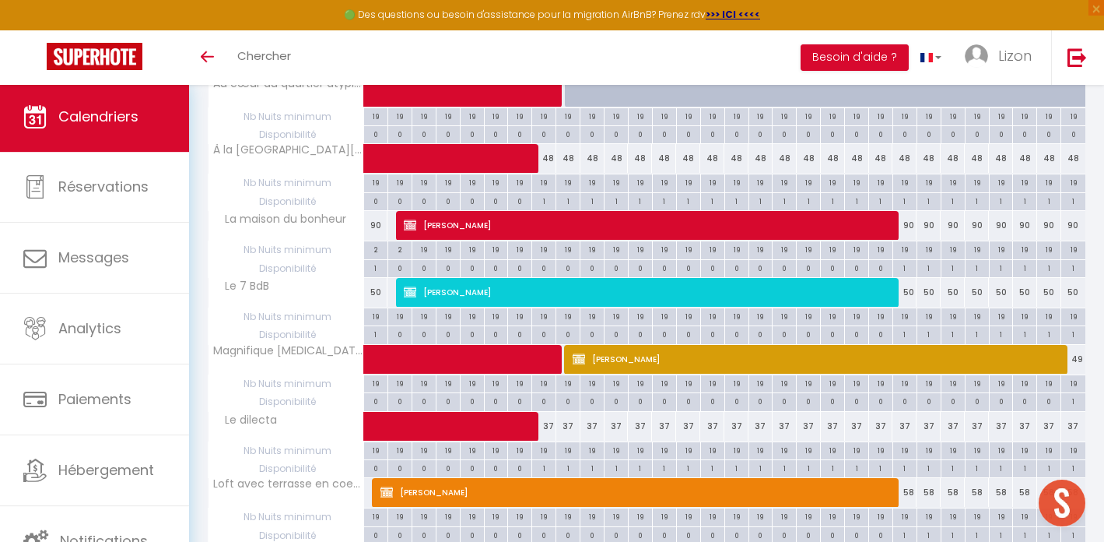
scroll to position [947, 0]
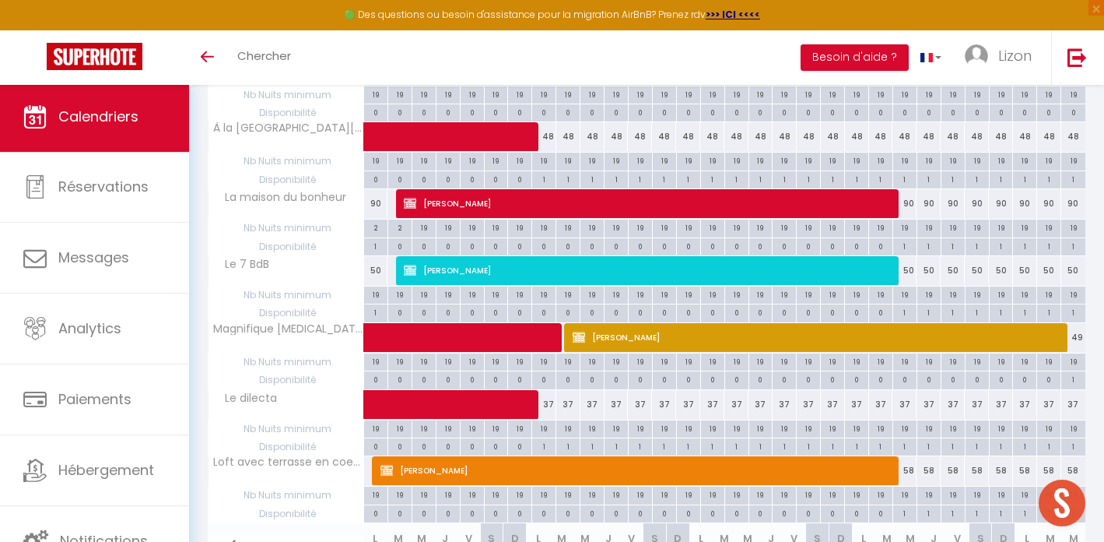
click at [447, 396] on span at bounding box center [506, 405] width 251 height 30
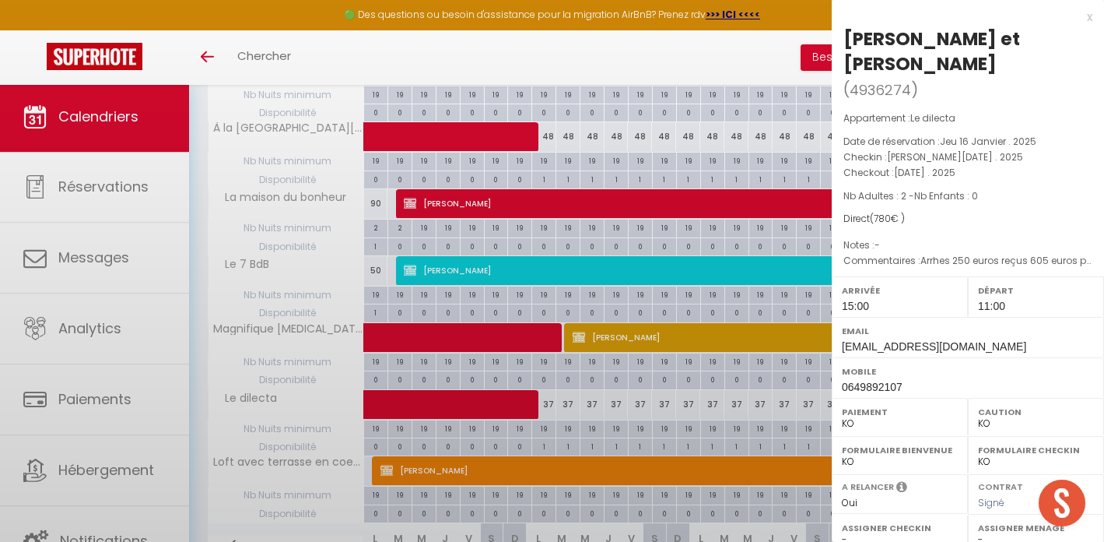
select select "OK"
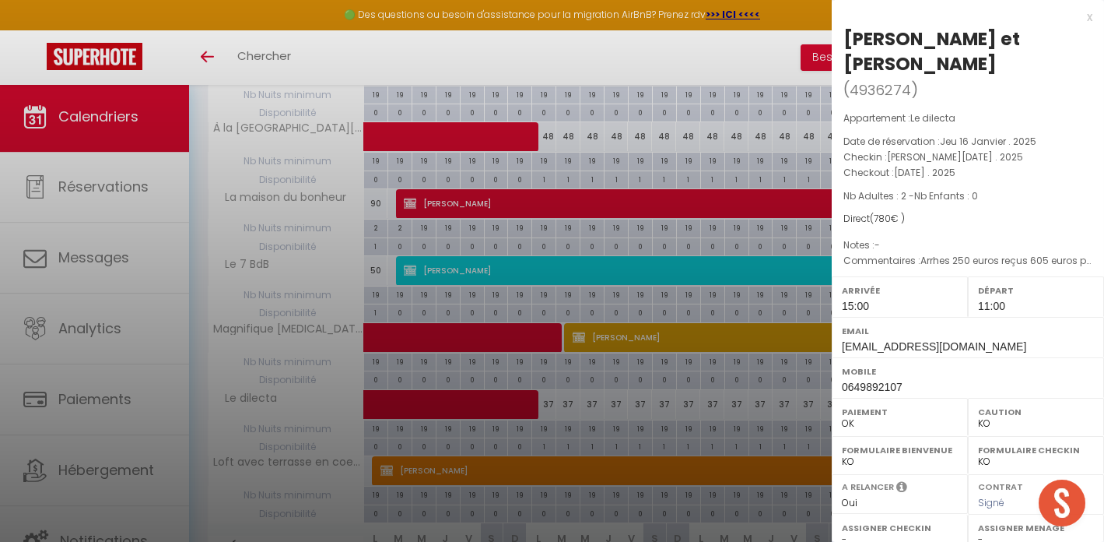
click at [605, 388] on div at bounding box center [552, 271] width 1104 height 542
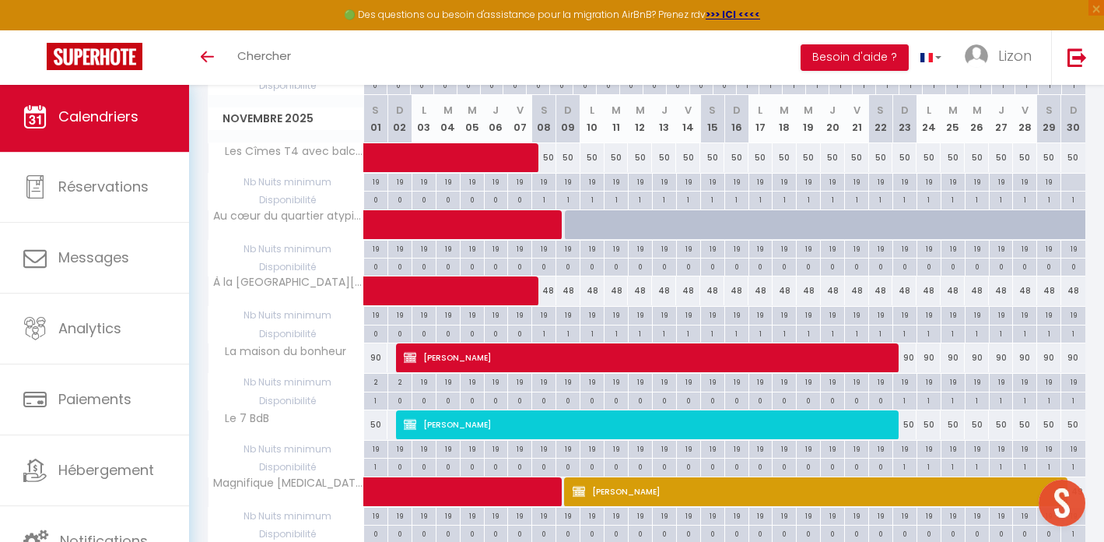
scroll to position [787, 0]
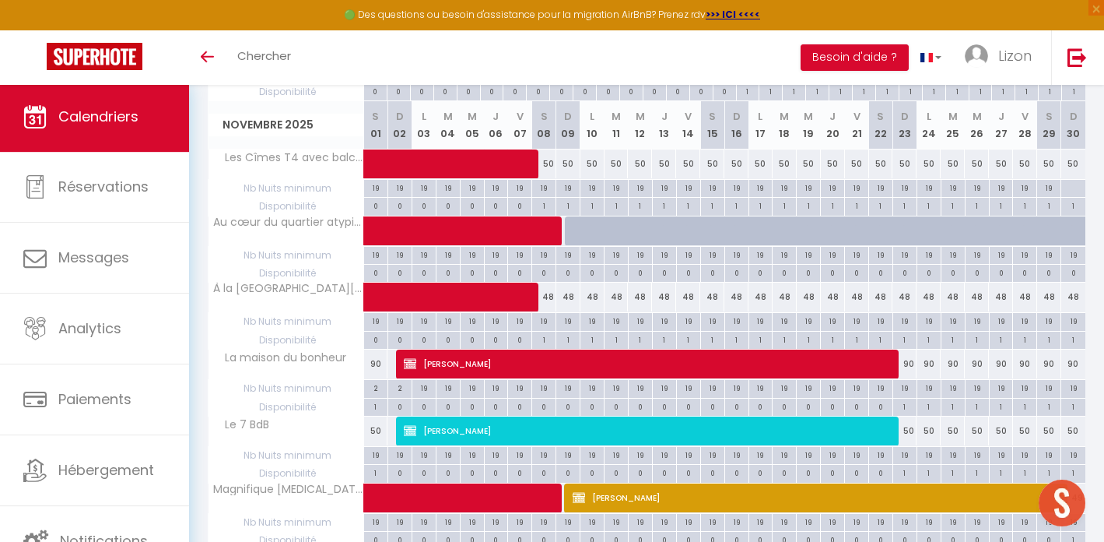
click at [591, 416] on span "[PERSON_NAME]" at bounding box center [641, 431] width 475 height 30
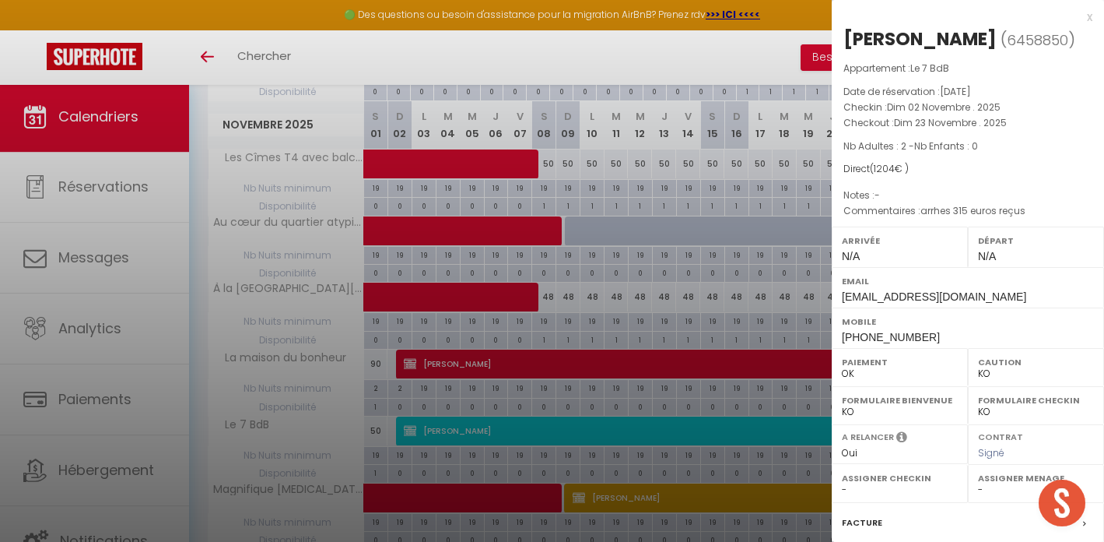
click at [653, 303] on div at bounding box center [552, 271] width 1104 height 542
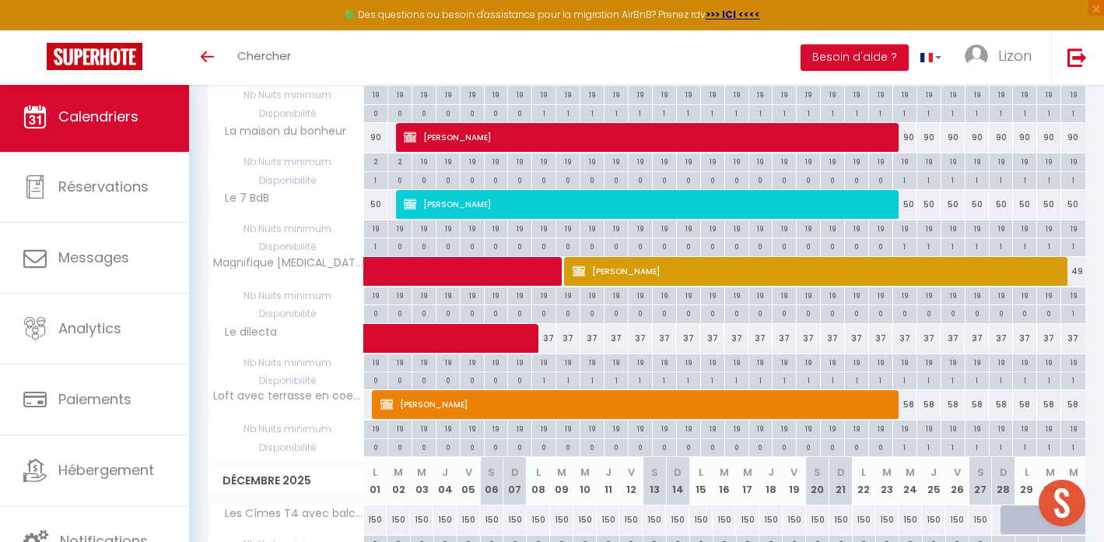
scroll to position [1051, 0]
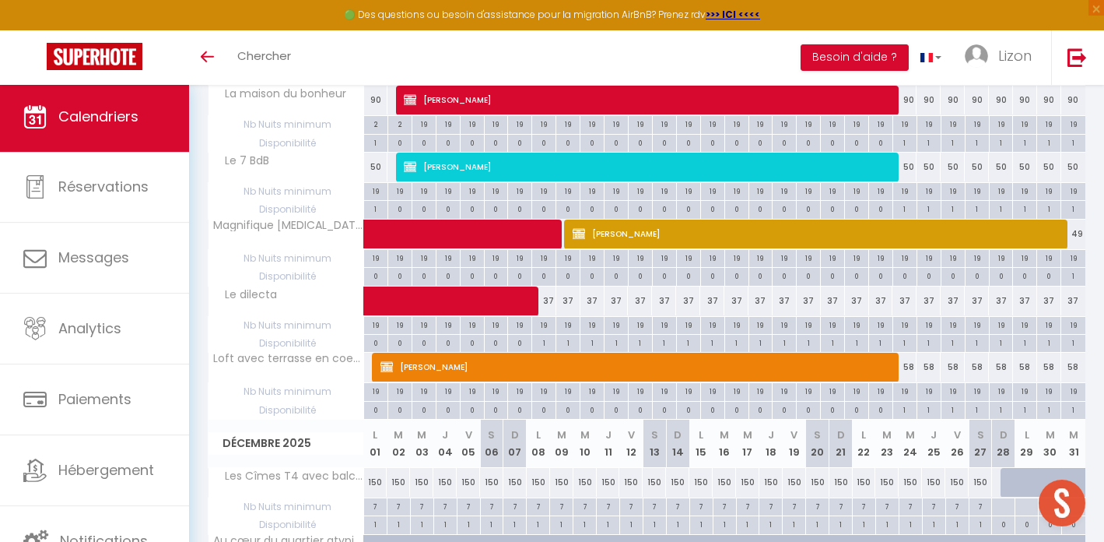
click at [523, 300] on span at bounding box center [506, 301] width 251 height 30
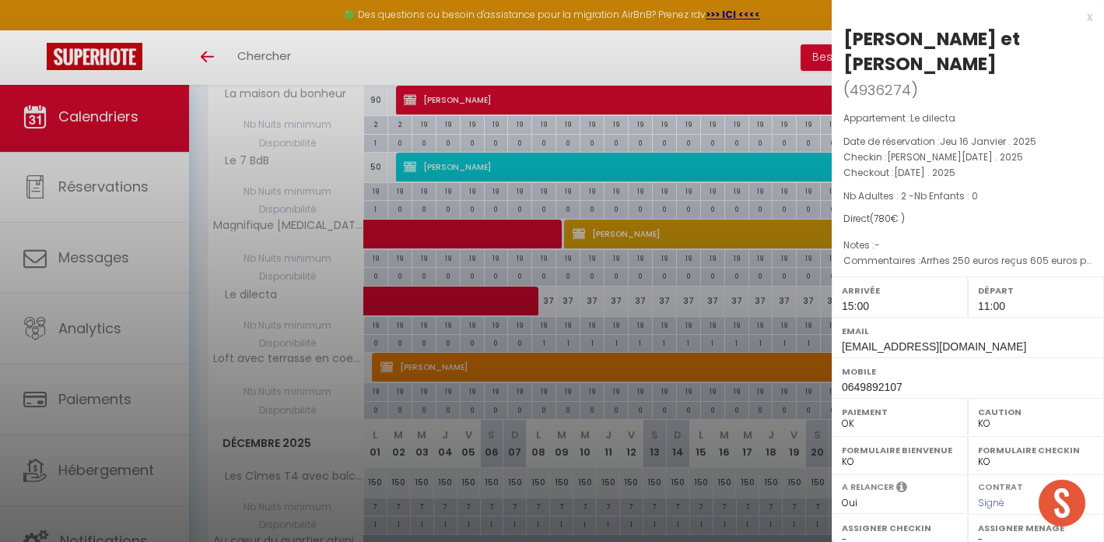
click at [602, 290] on div at bounding box center [552, 271] width 1104 height 542
